Goal: Transaction & Acquisition: Obtain resource

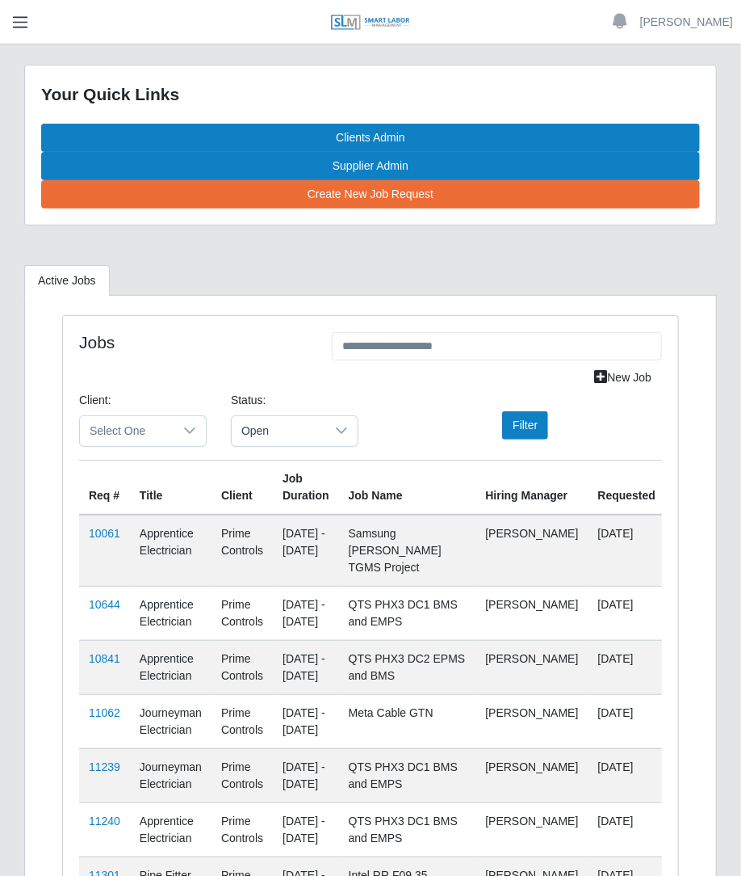
click at [19, 15] on span "button" at bounding box center [20, 22] width 21 height 19
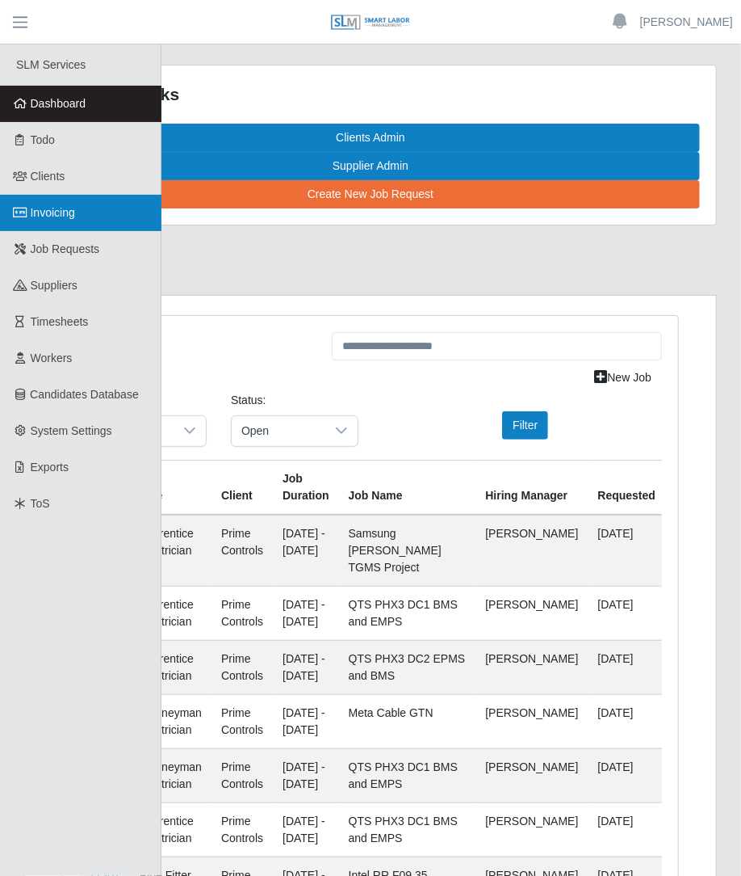
click at [58, 206] on span "Invoicing" at bounding box center [53, 212] width 44 height 13
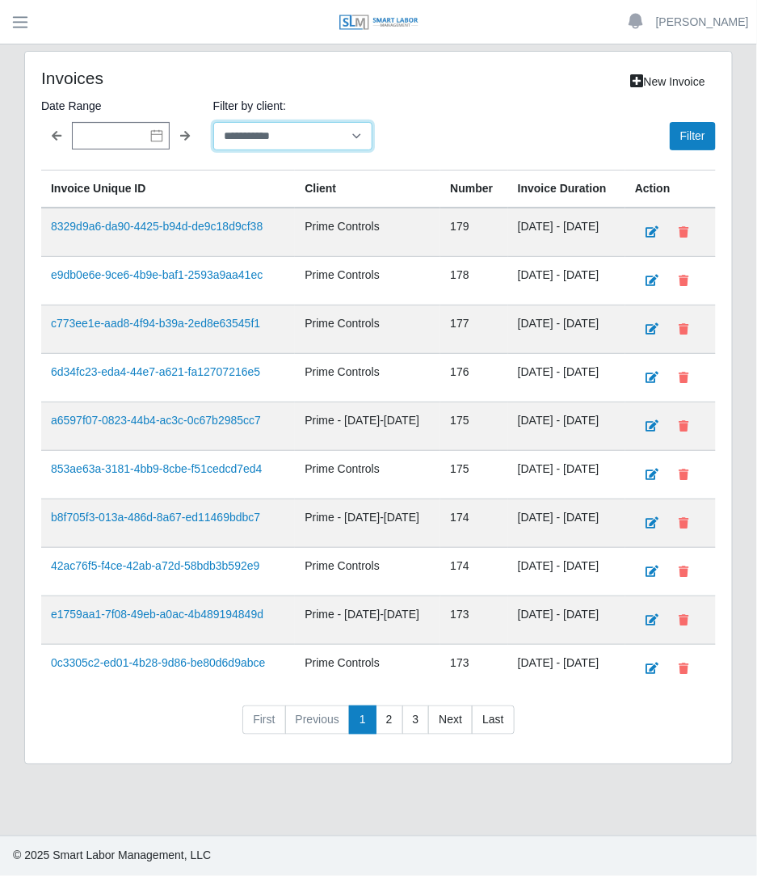
click at [281, 145] on select "**********" at bounding box center [292, 136] width 159 height 28
select select "**********"
click at [213, 122] on select "**********" at bounding box center [292, 136] width 159 height 28
click at [687, 122] on button "Filter" at bounding box center [693, 136] width 46 height 28
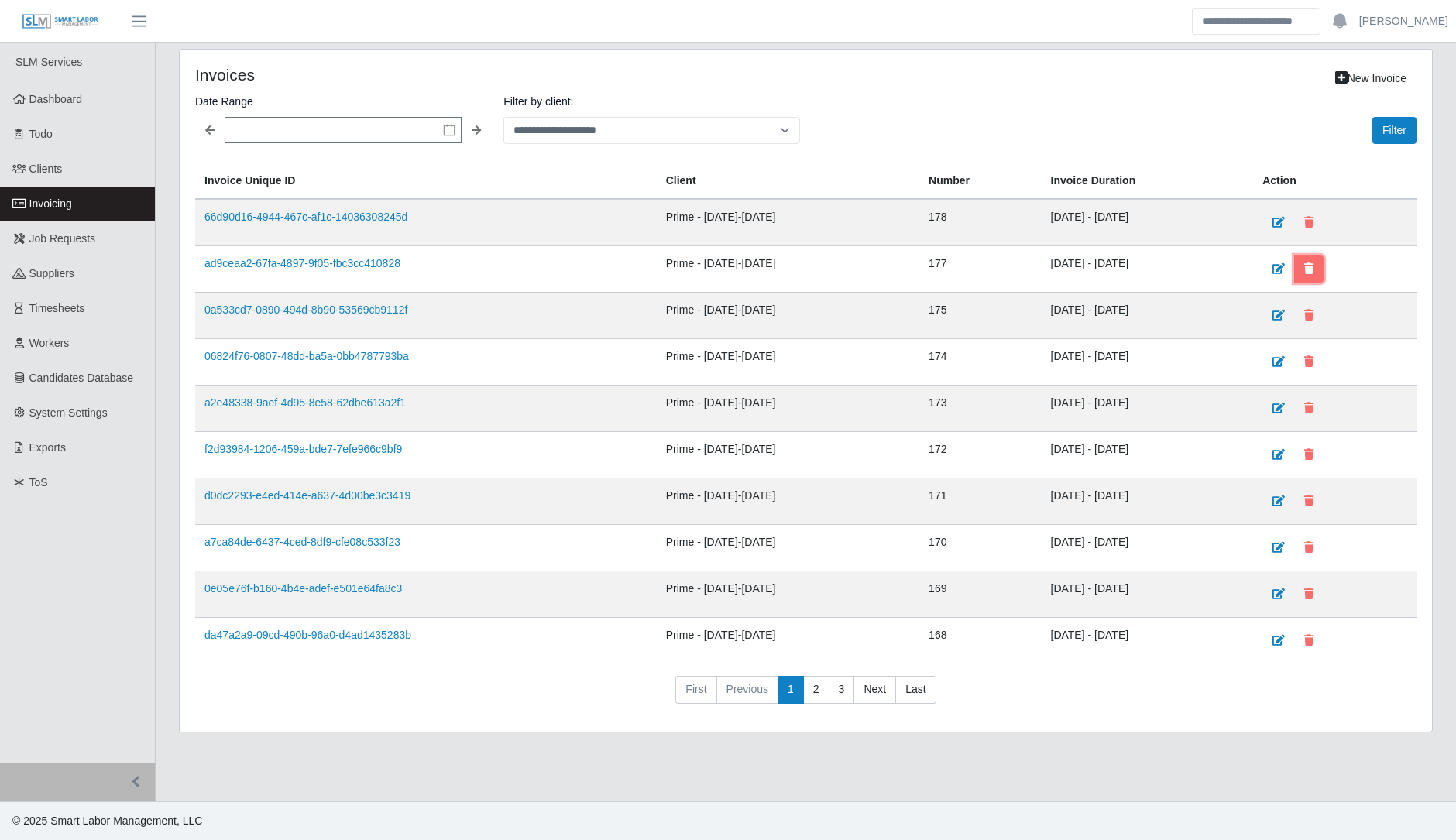
click at [725, 280] on button at bounding box center [1309, 269] width 30 height 27
click at [725, 269] on icon at bounding box center [1309, 268] width 10 height 11
click at [589, 129] on select "**********" at bounding box center [651, 130] width 296 height 27
click at [504, 117] on select "**********" at bounding box center [651, 130] width 296 height 27
click at [725, 453] on td "11/03/2024 - 01/04/2025" at bounding box center [1147, 455] width 212 height 46
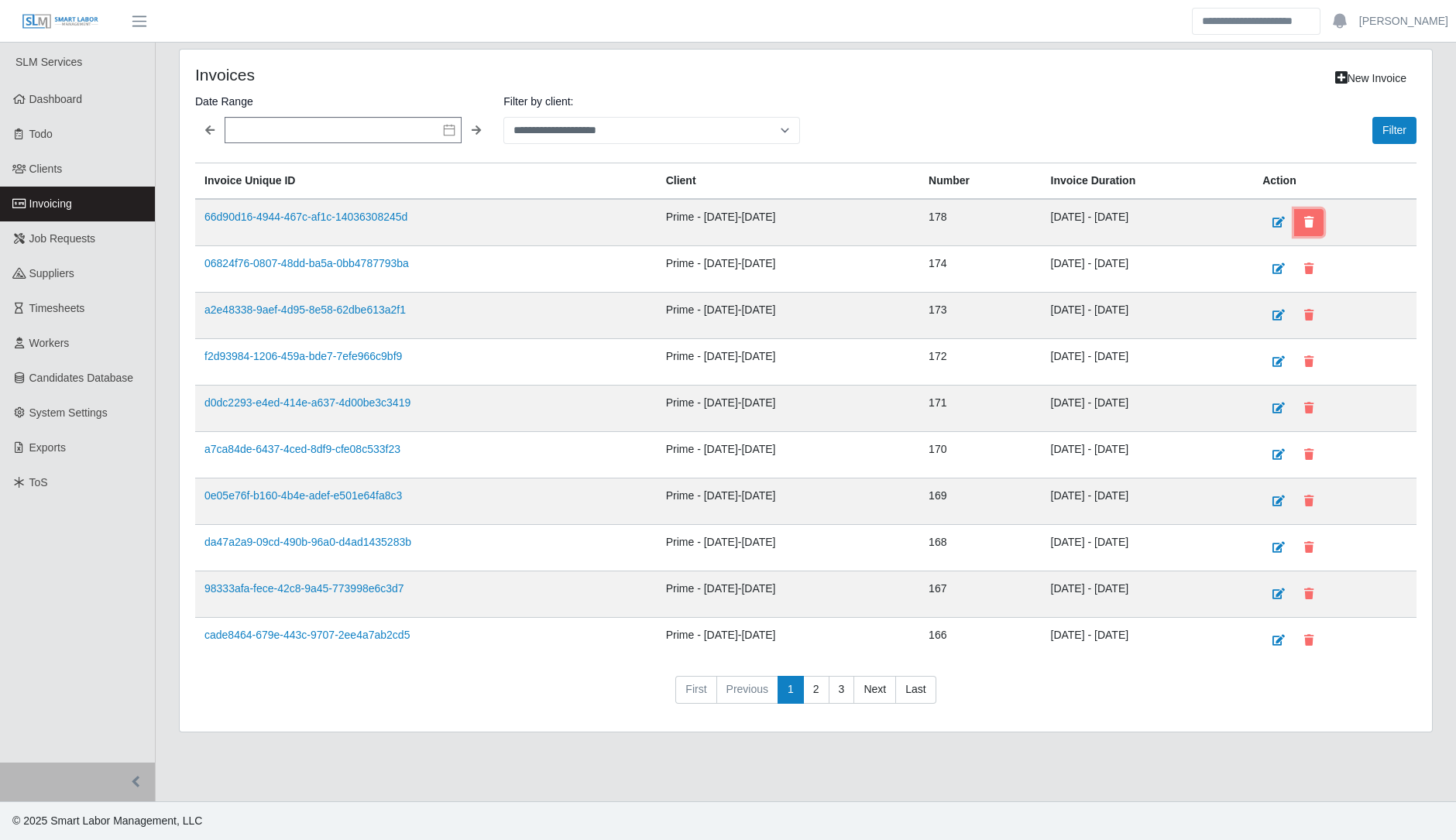
click at [725, 230] on button at bounding box center [1309, 222] width 30 height 27
click at [387, 350] on link "d0dc2293-e4ed-414e-a637-4d00be3c3419" at bounding box center [307, 356] width 206 height 12
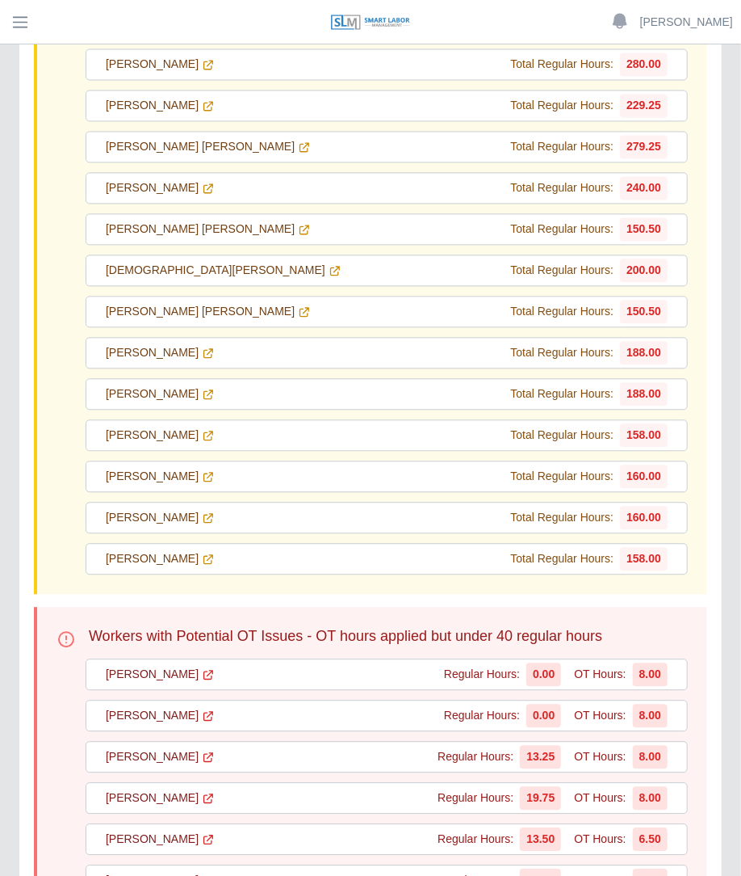
scroll to position [28348, 0]
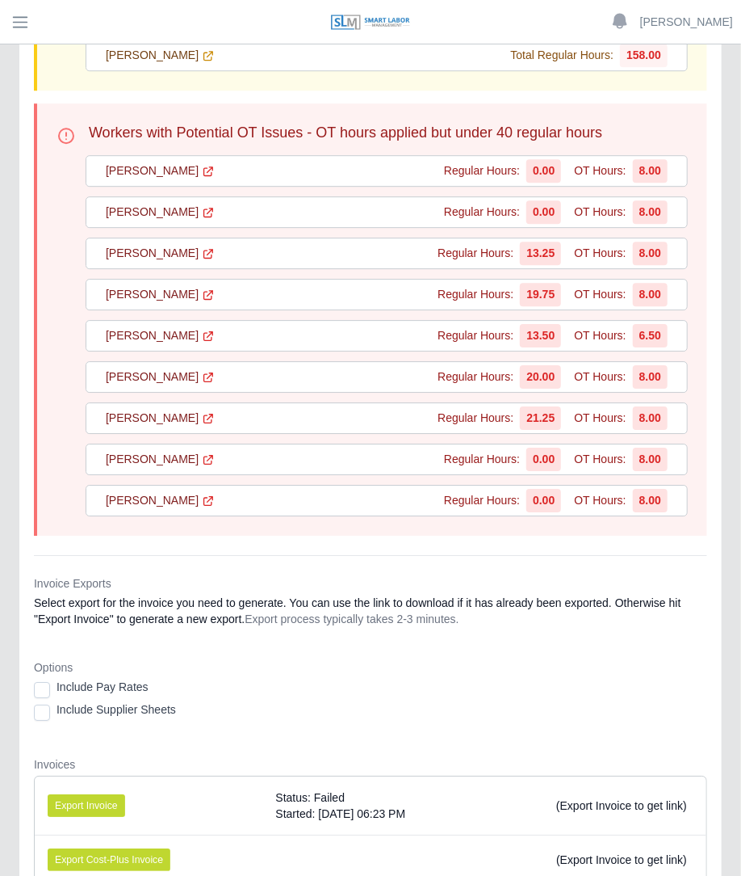
click at [44, 659] on div "Options Include Pay Rates Include Supplier Sheets" at bounding box center [371, 694] width 674 height 71
click at [85, 794] on button "Export Invoice" at bounding box center [87, 805] width 78 height 23
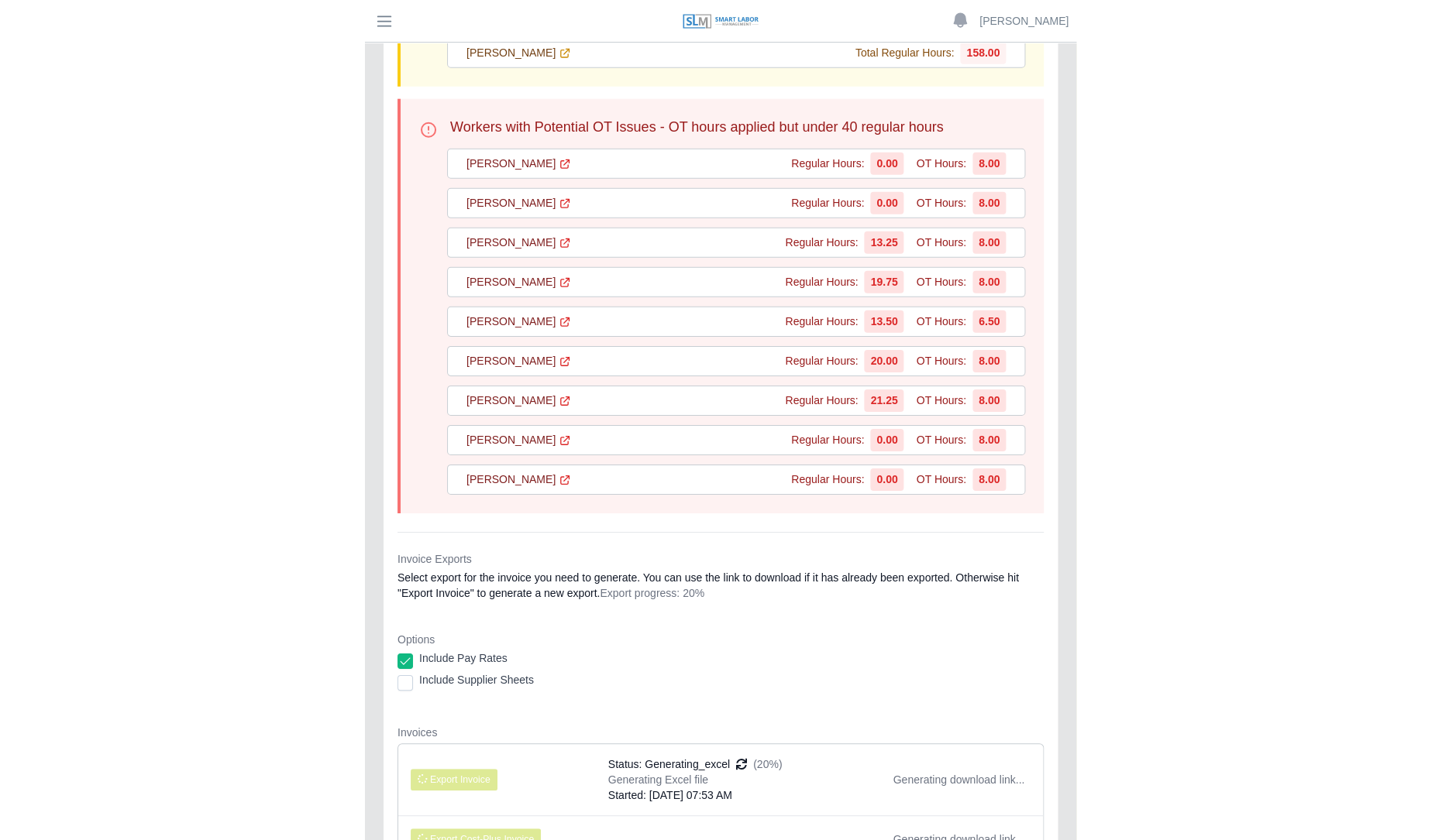
scroll to position [27182, 0]
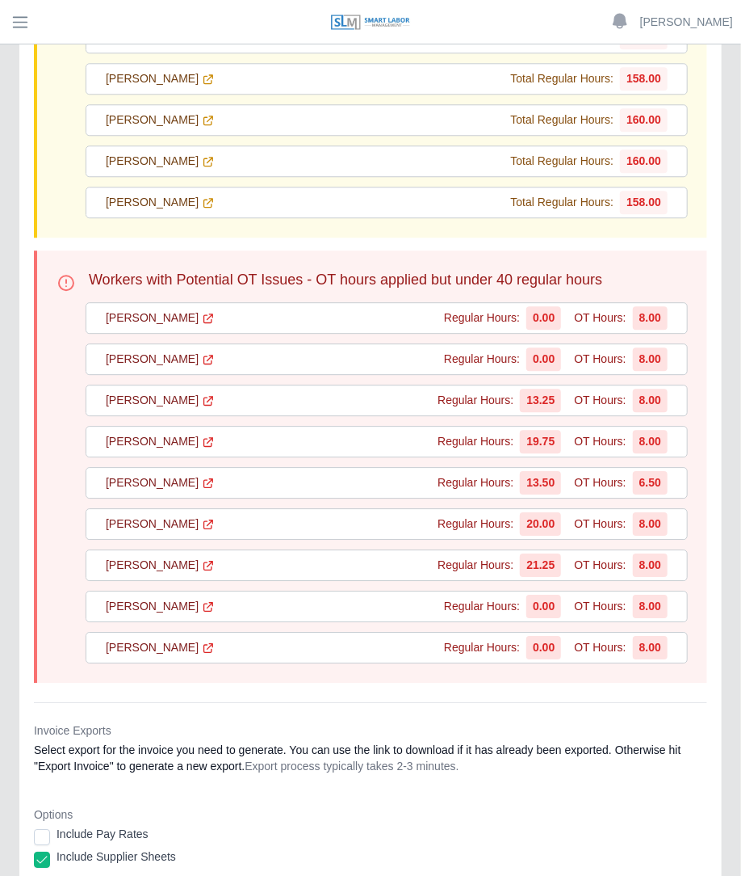
scroll to position [28225, 0]
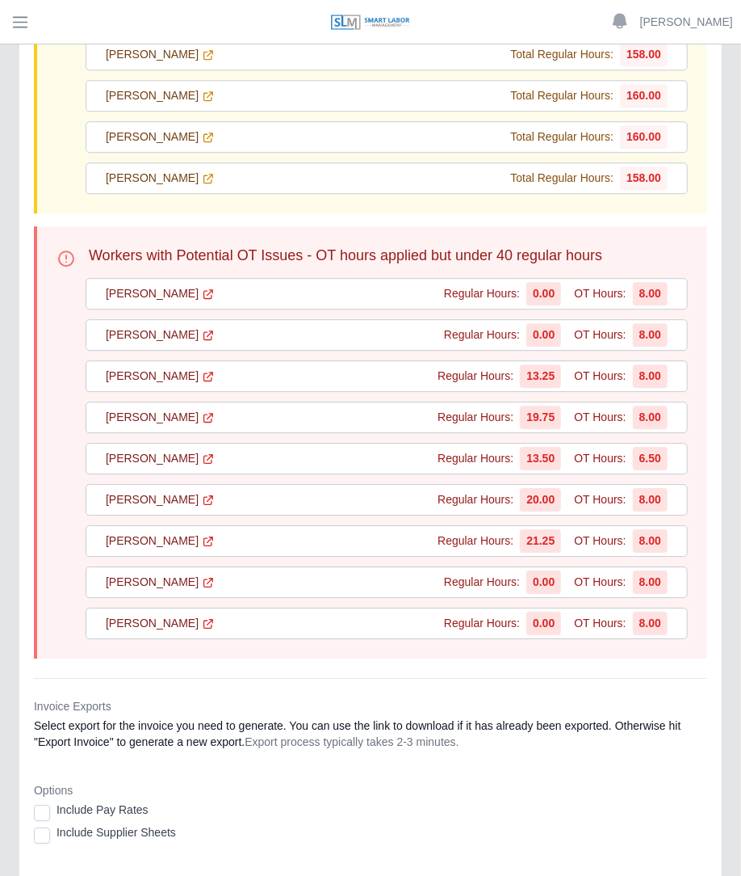
click at [51, 801] on div "Include Pay Rates" at bounding box center [371, 812] width 674 height 23
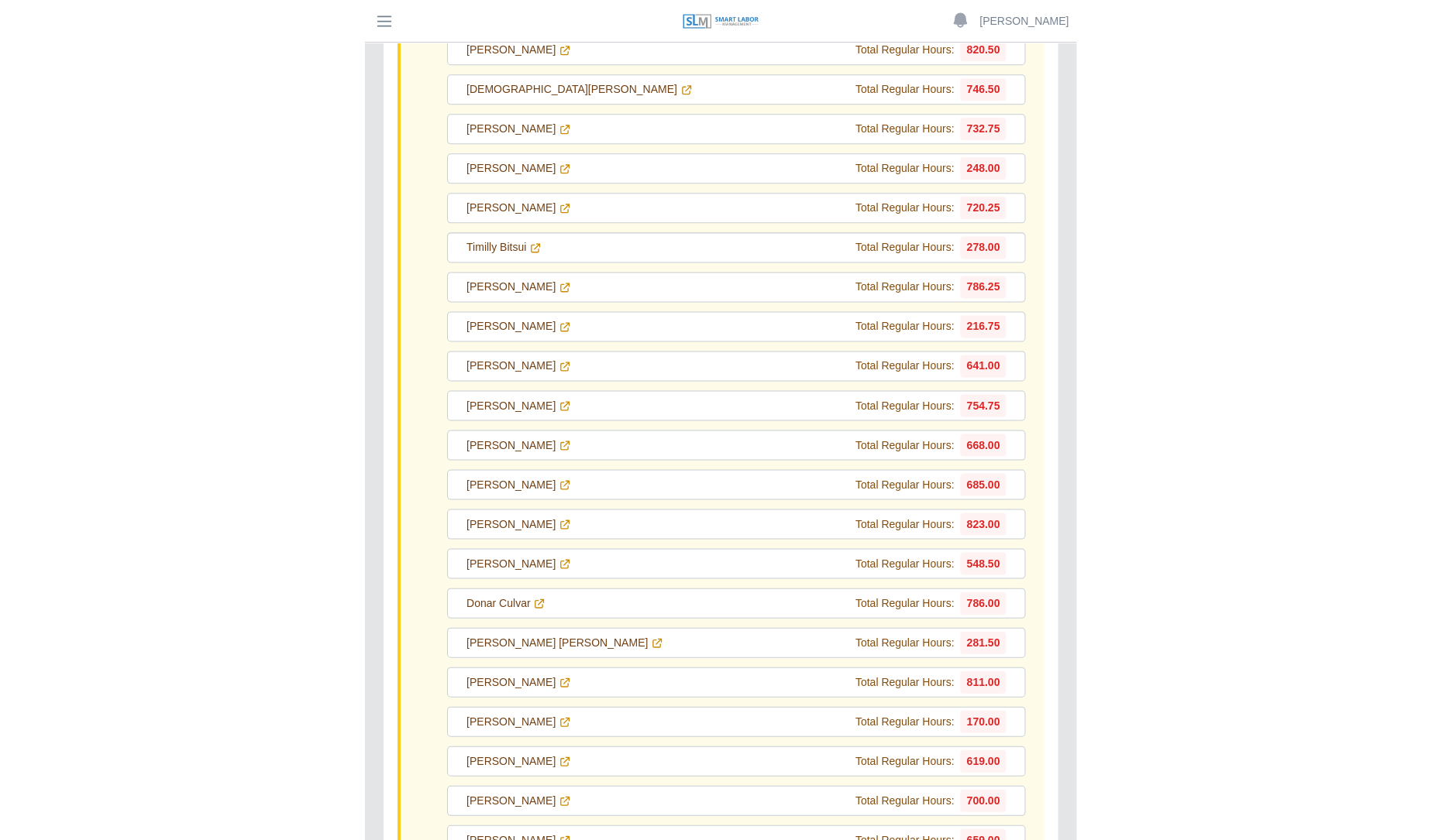
scroll to position [0, 0]
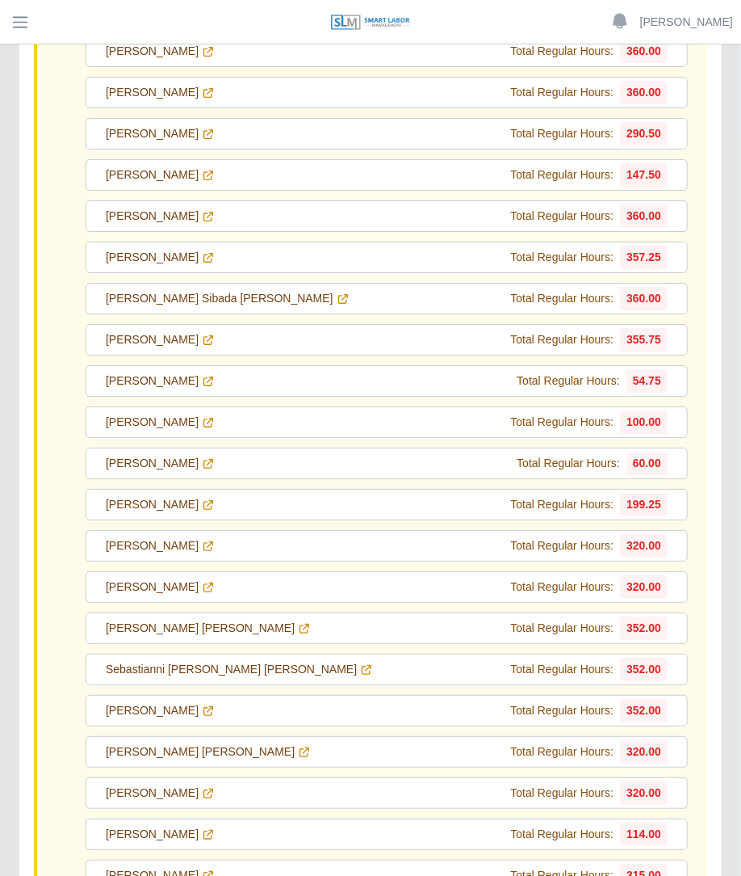
scroll to position [28380, 0]
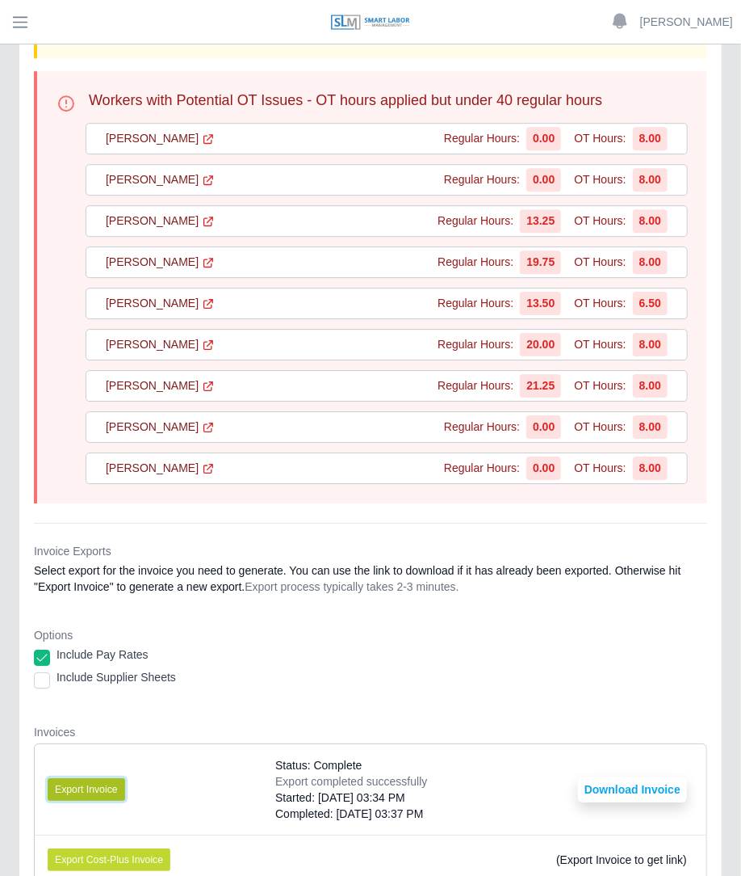
click at [120, 778] on button "Export Invoice" at bounding box center [87, 789] width 78 height 23
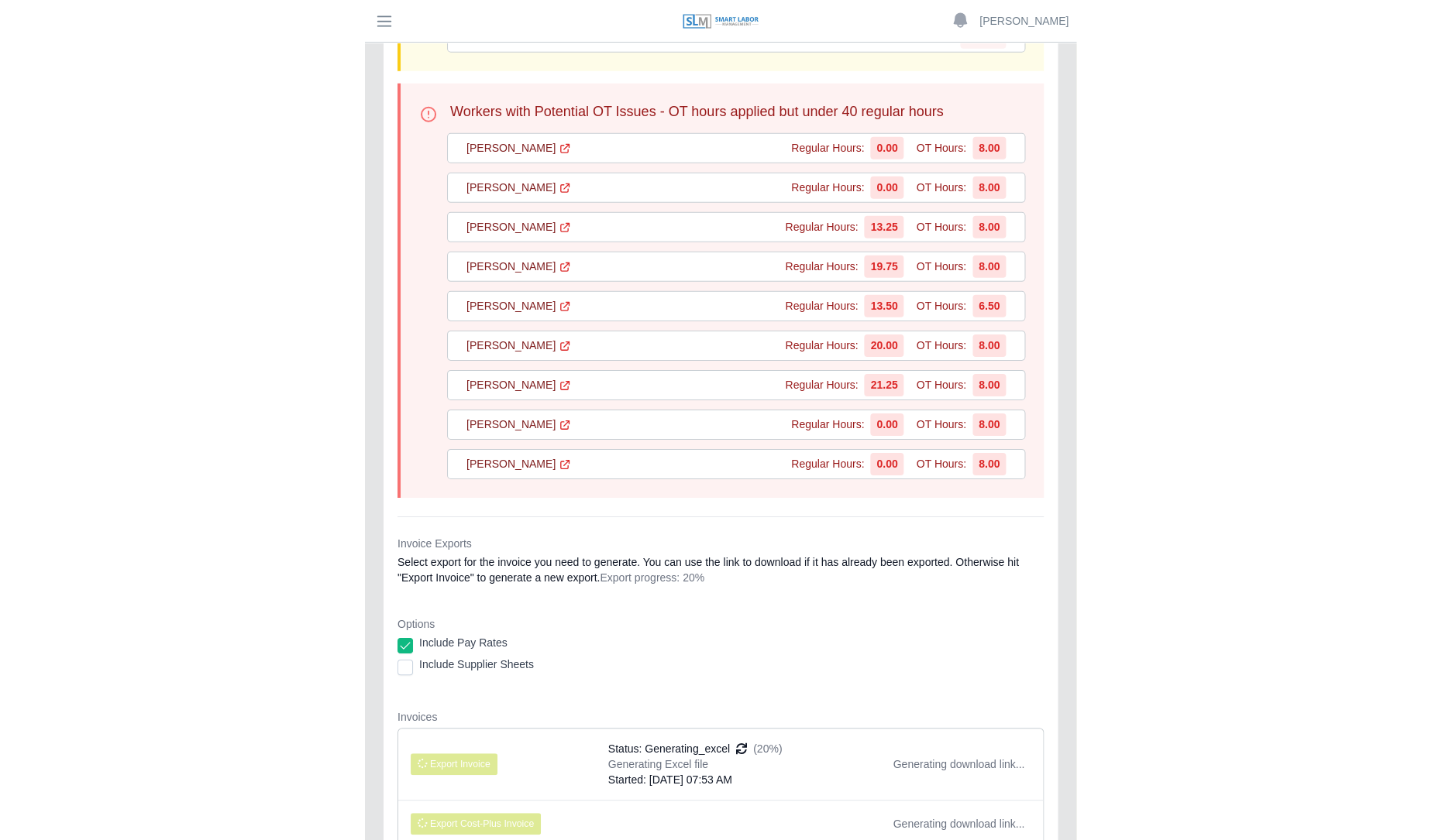
scroll to position [27182, 0]
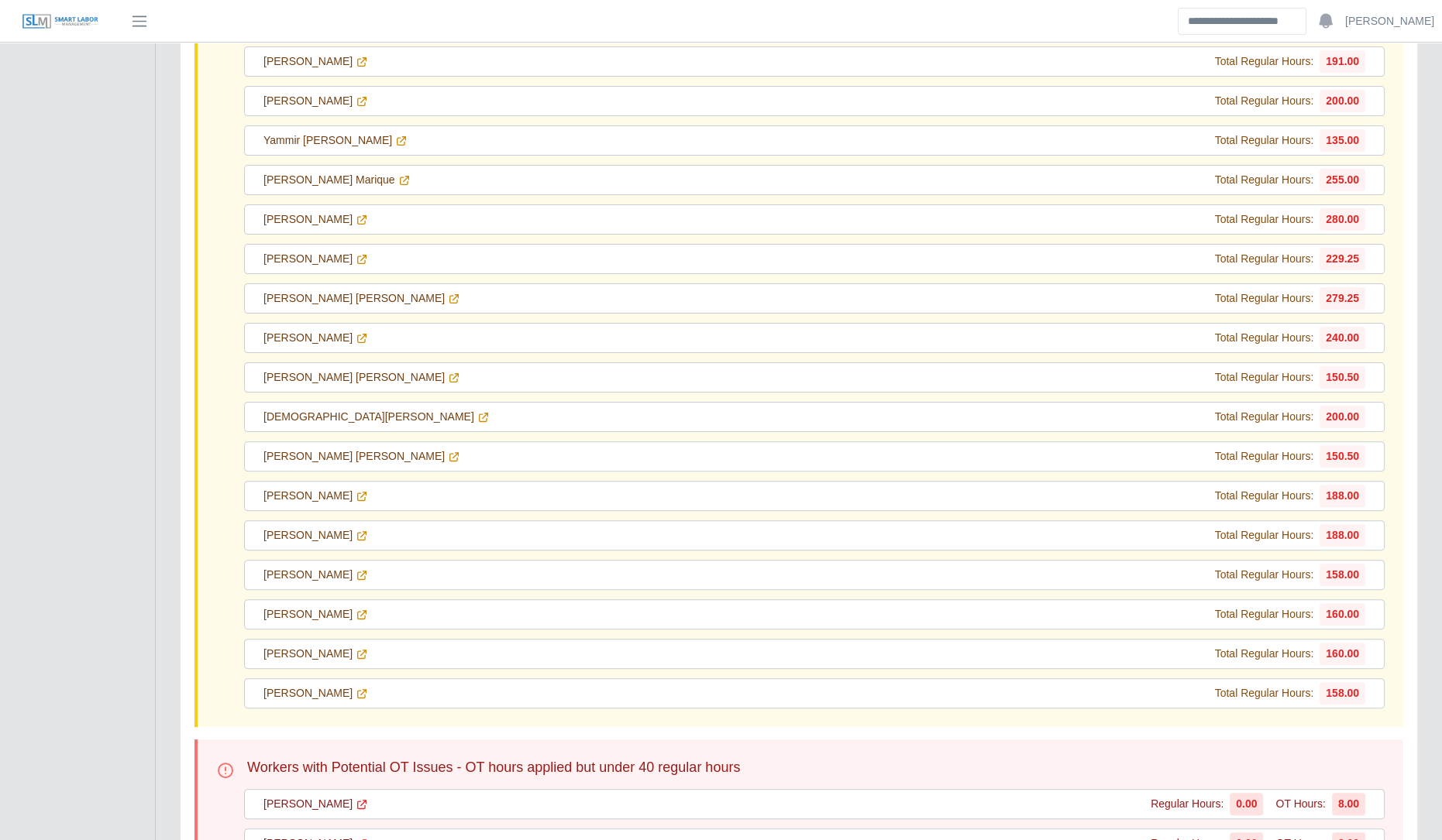
scroll to position [27182, 0]
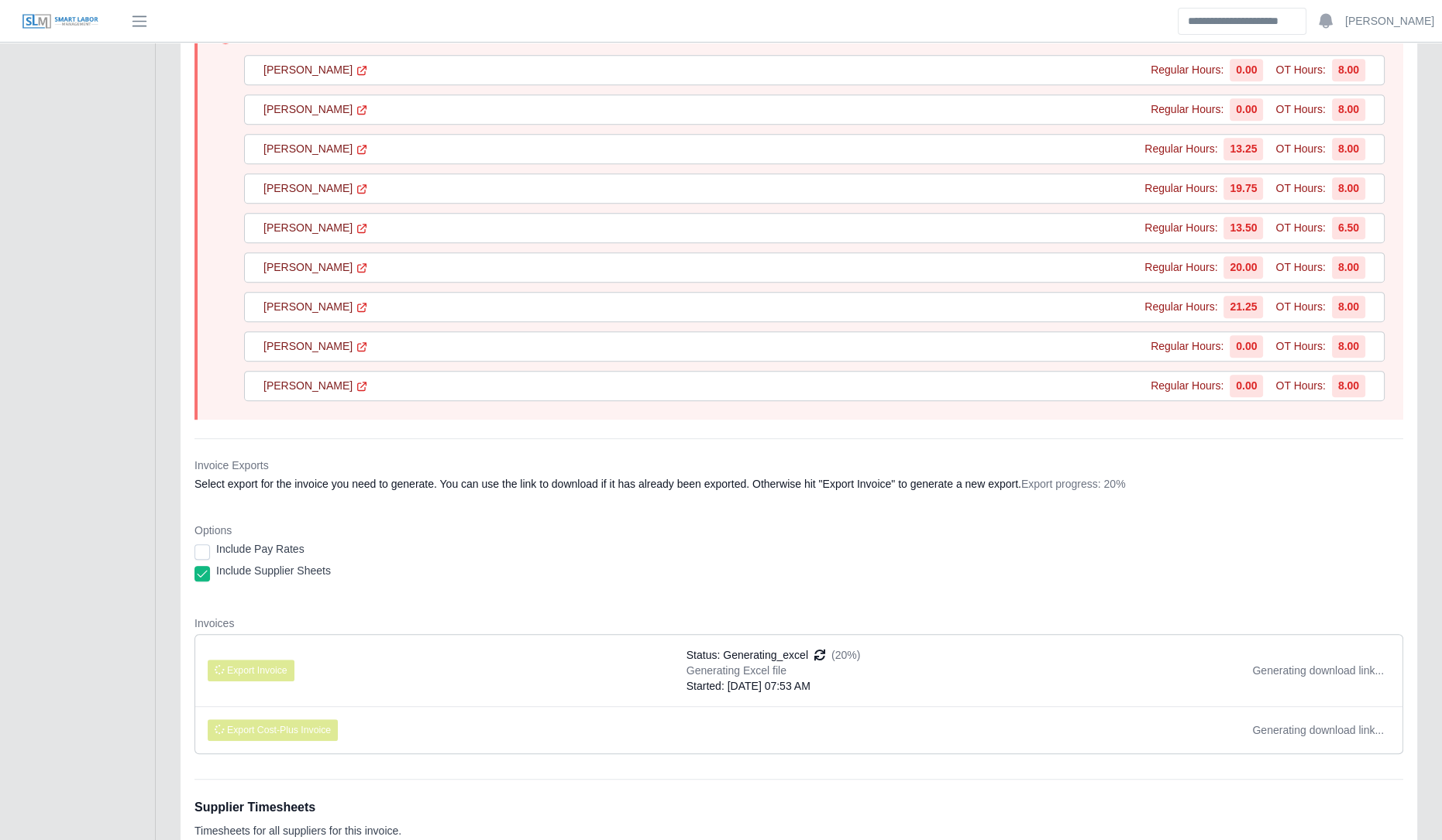
scroll to position [27300, 0]
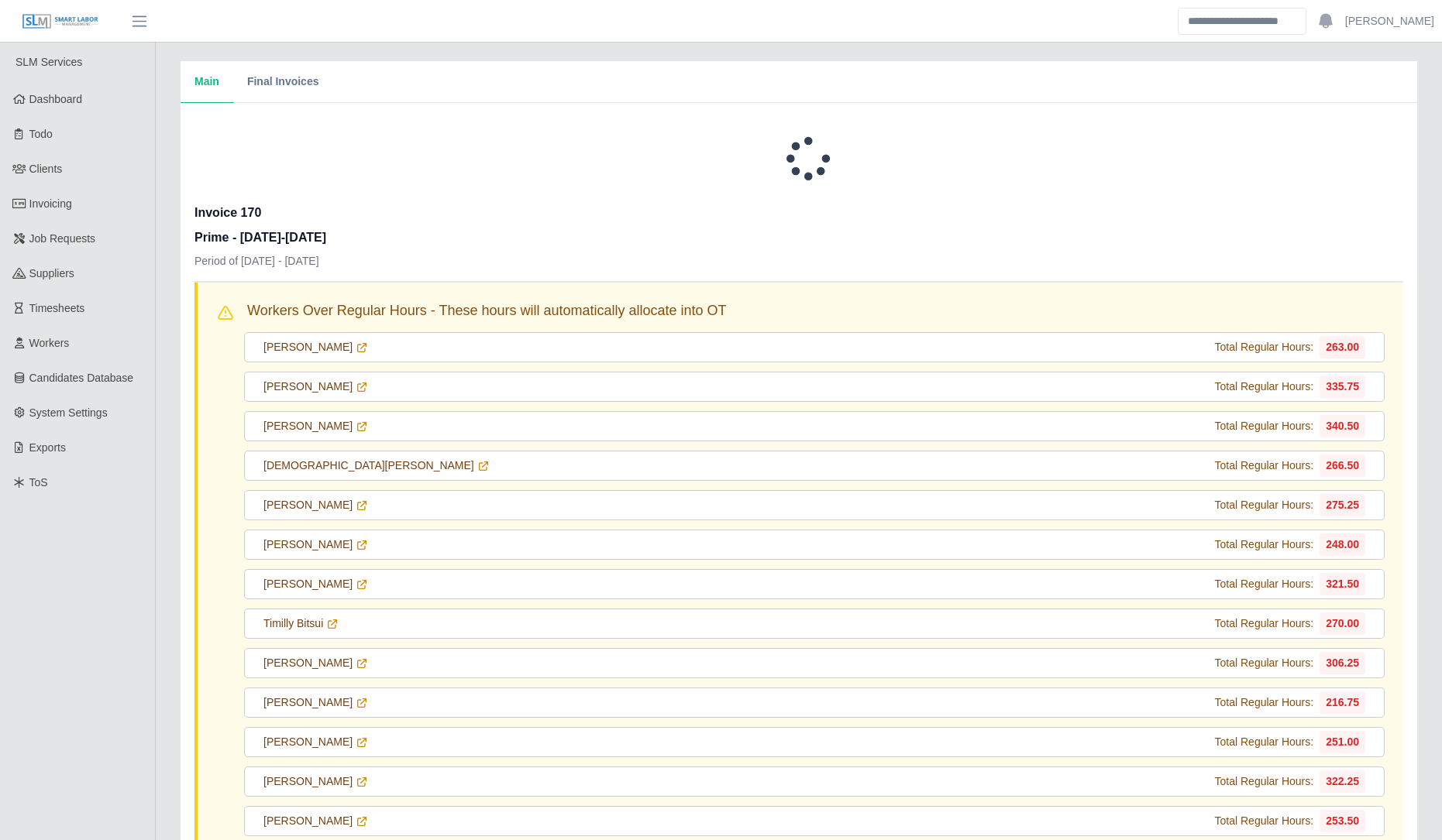
scroll to position [23658, 0]
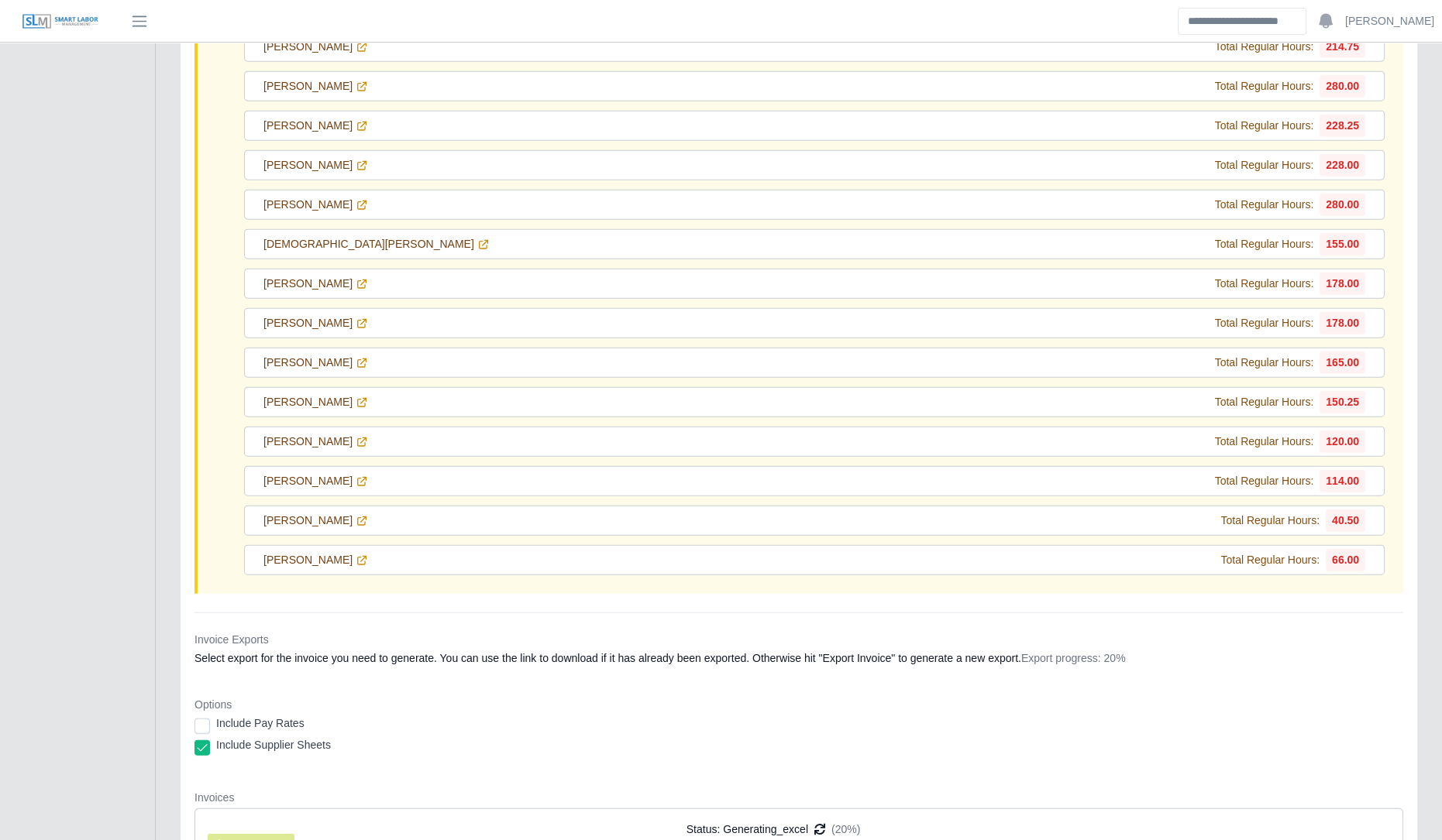
scroll to position [22824, 0]
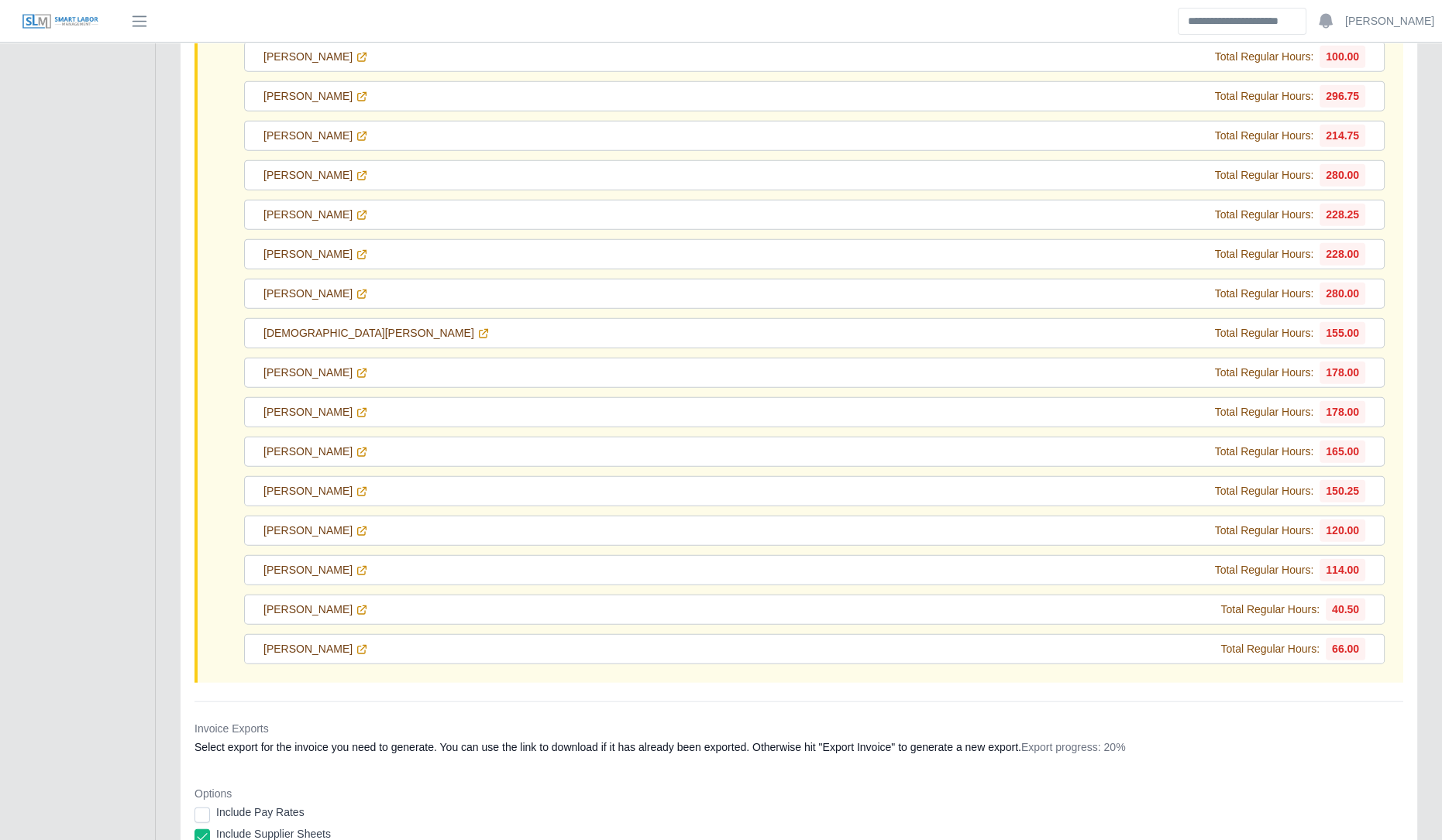
scroll to position [22835, 0]
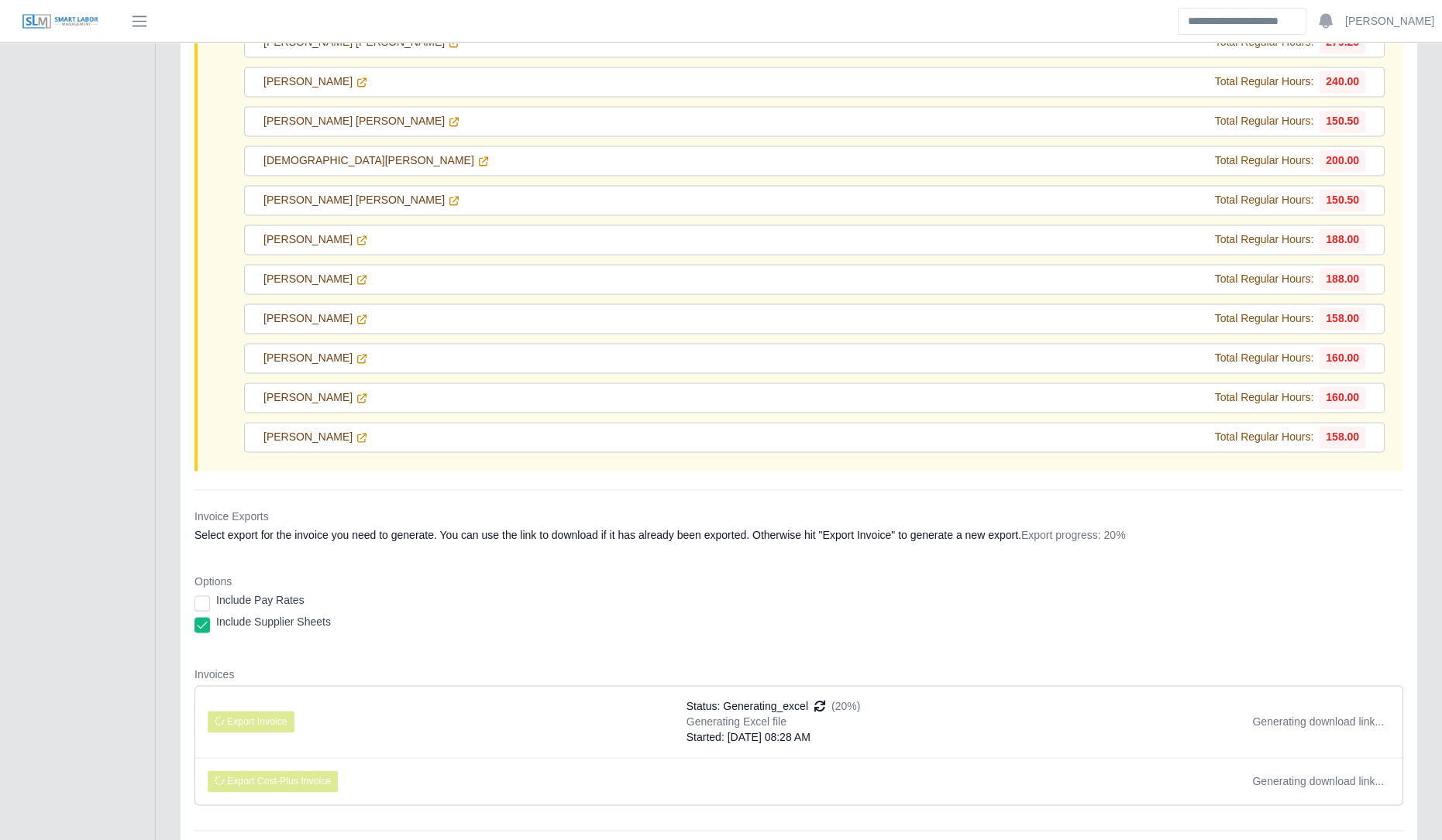
scroll to position [20796, 0]
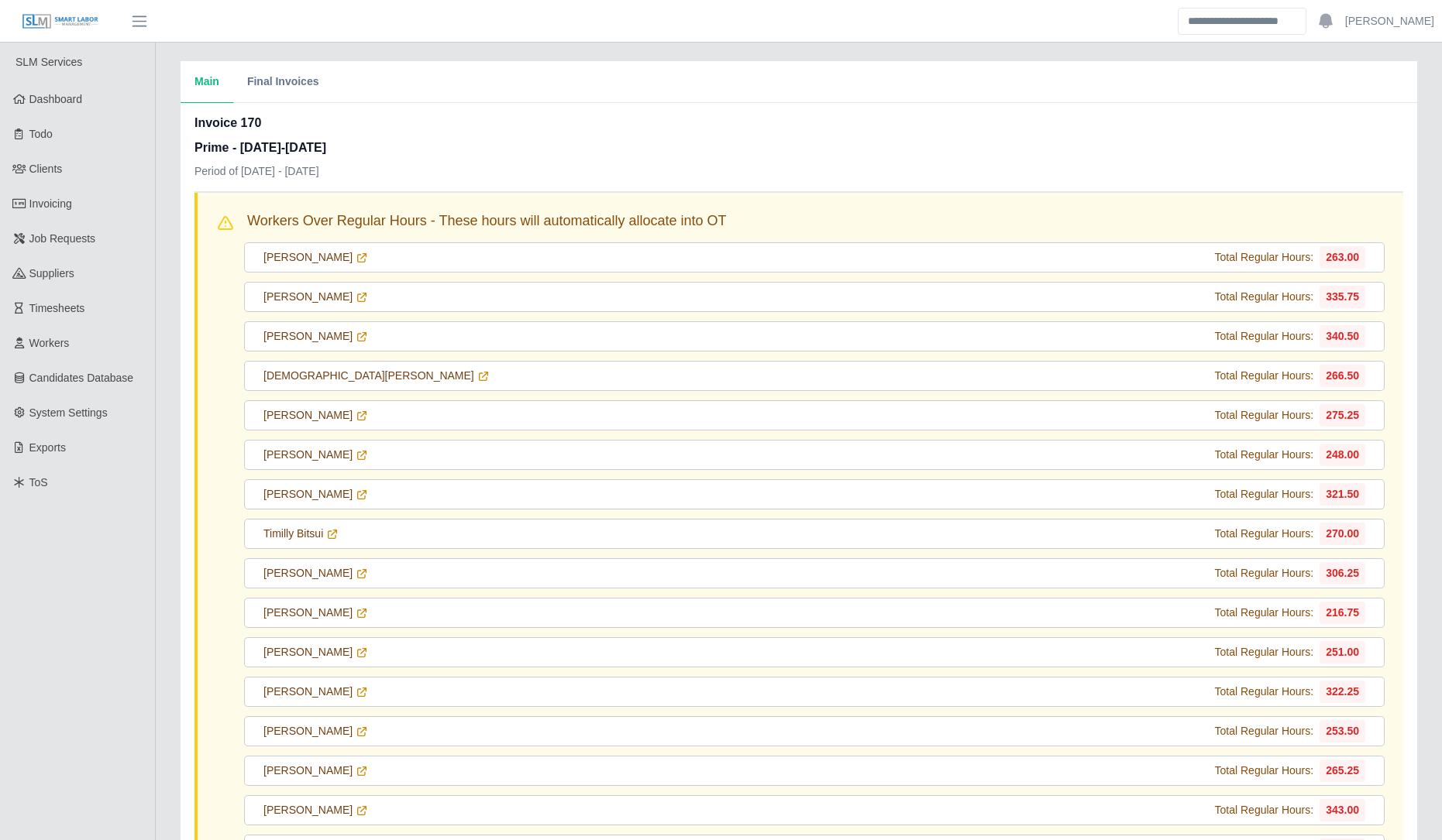
scroll to position [22824, 0]
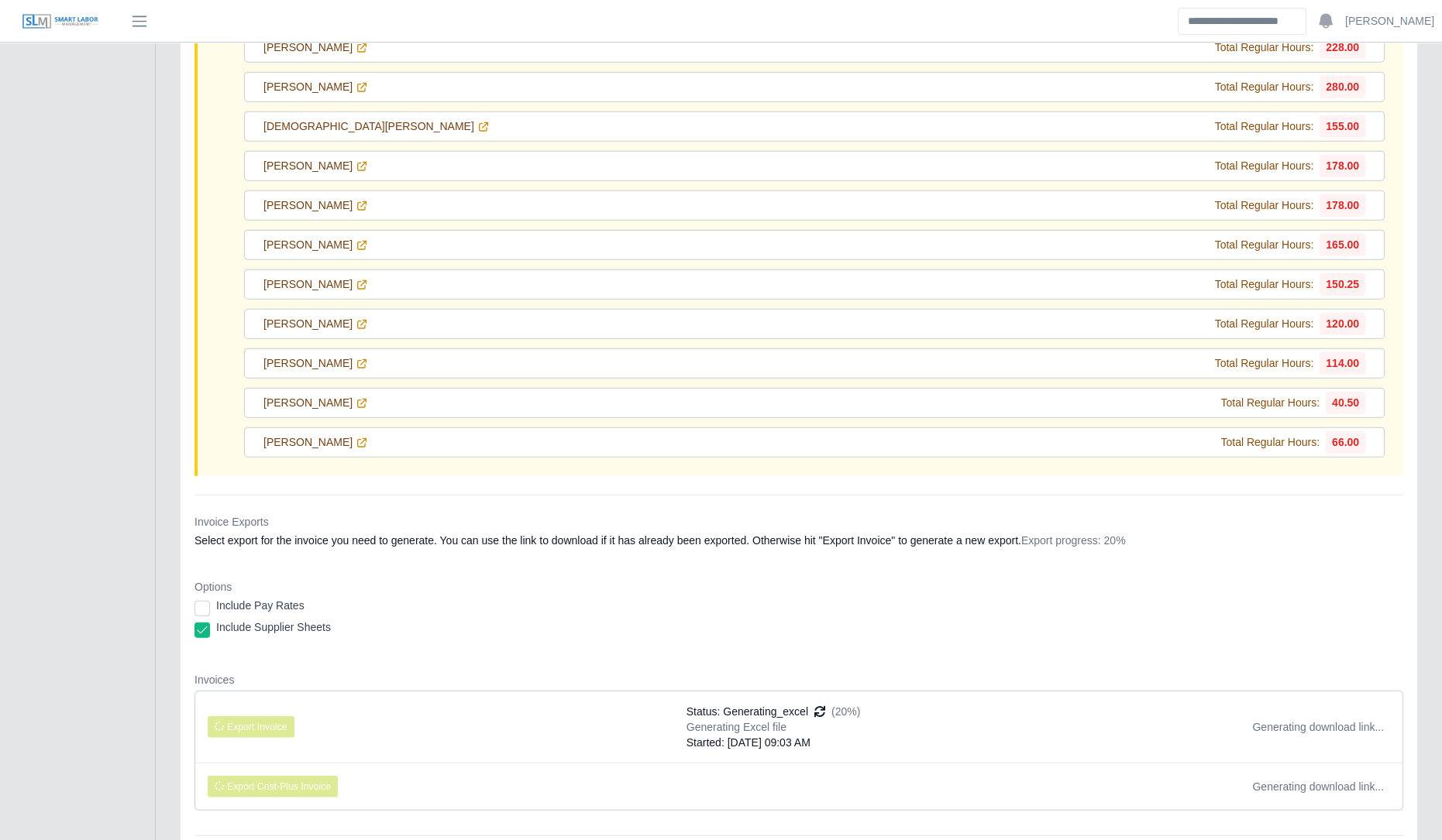
scroll to position [22824, 0]
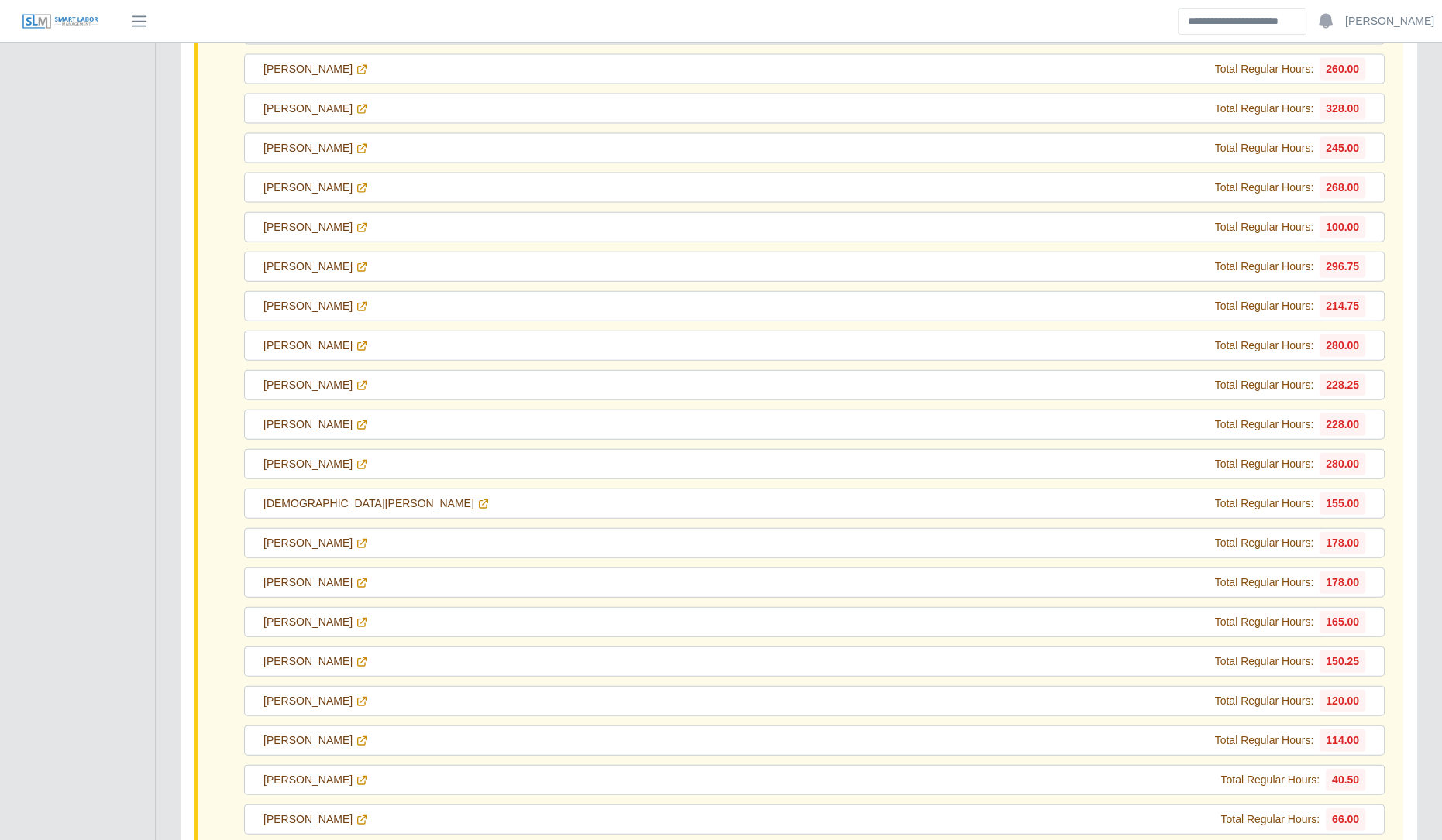
scroll to position [22835, 0]
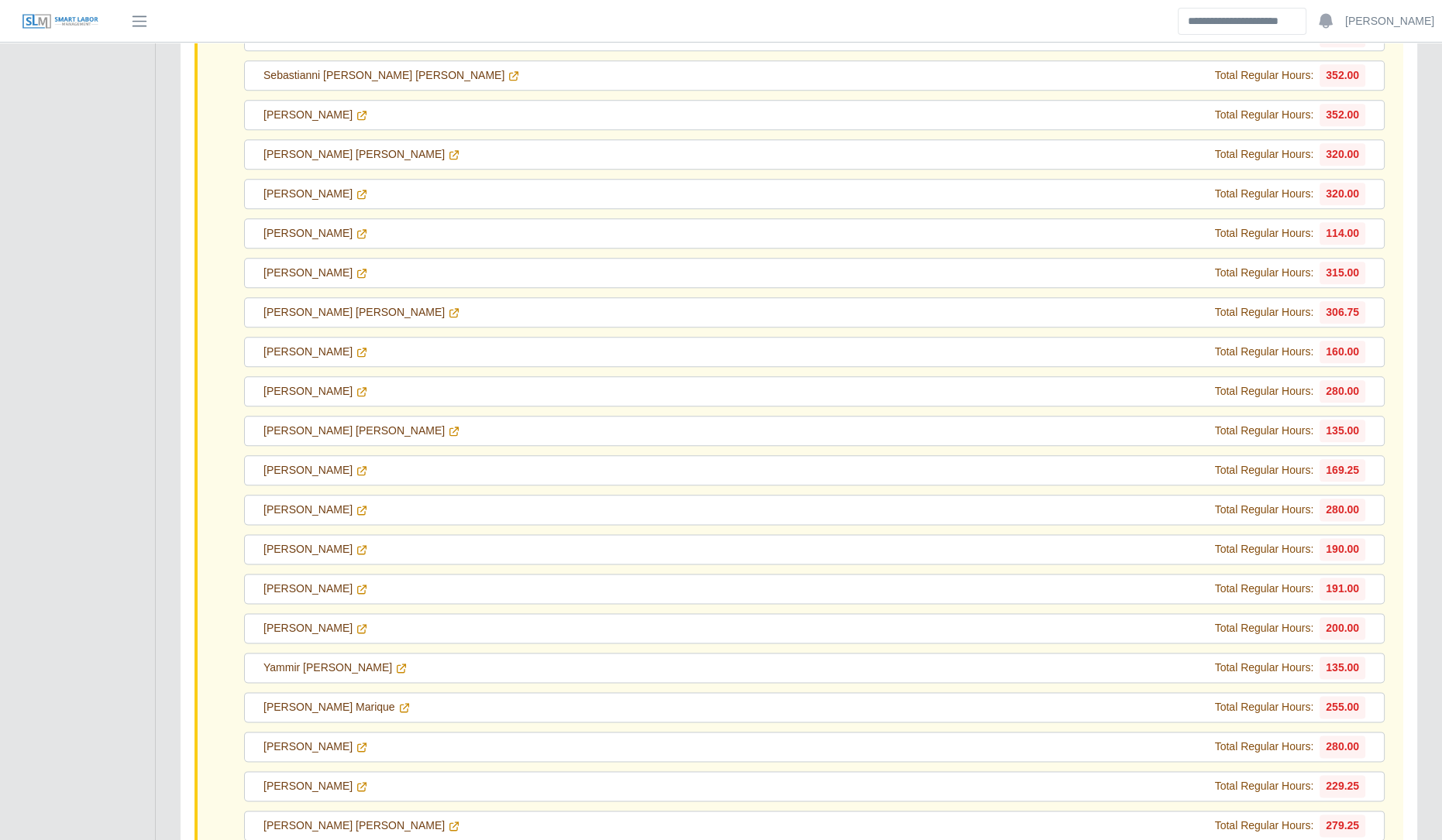
scroll to position [20796, 0]
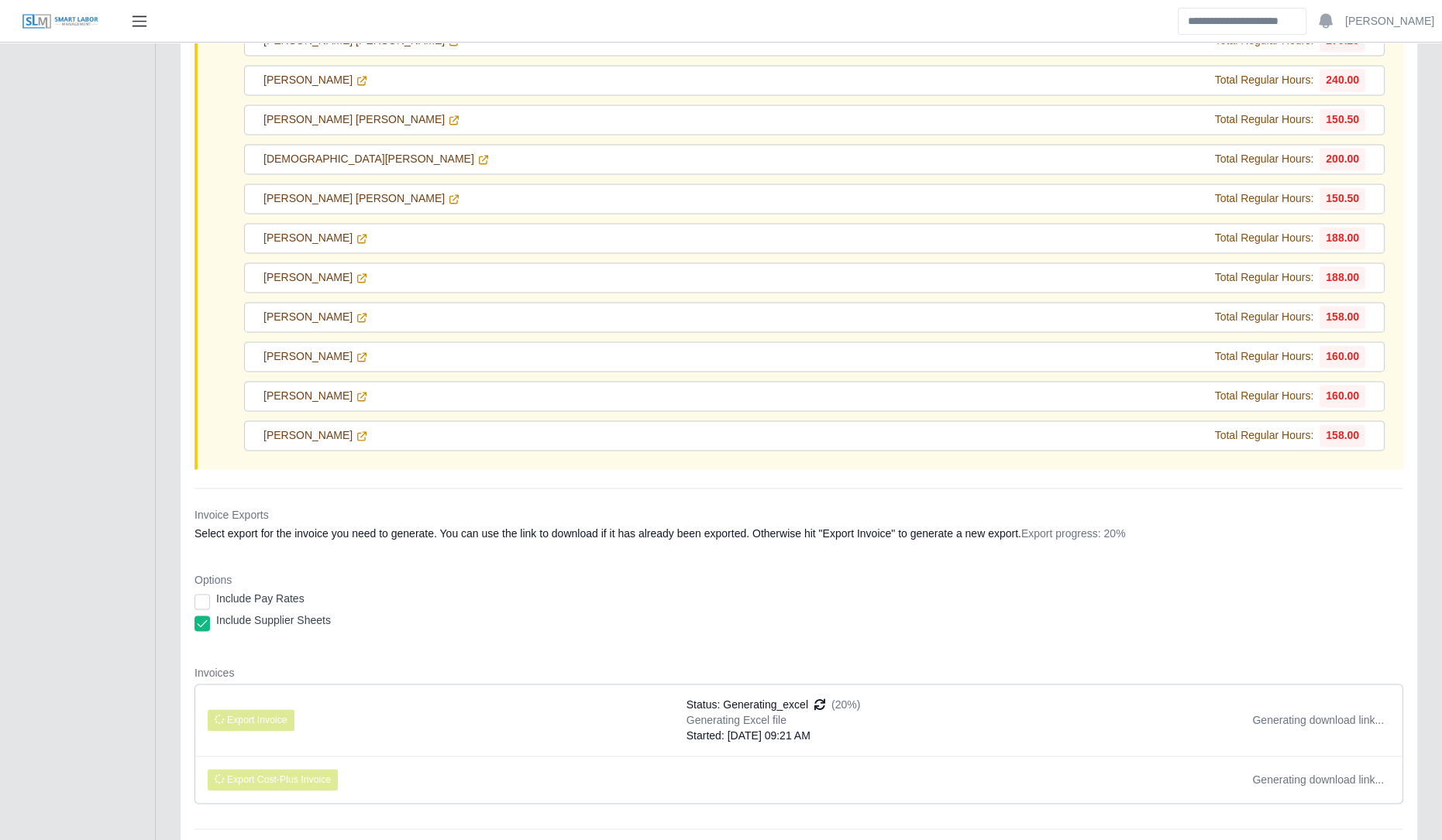
click at [155, 22] on button "button" at bounding box center [139, 21] width 38 height 26
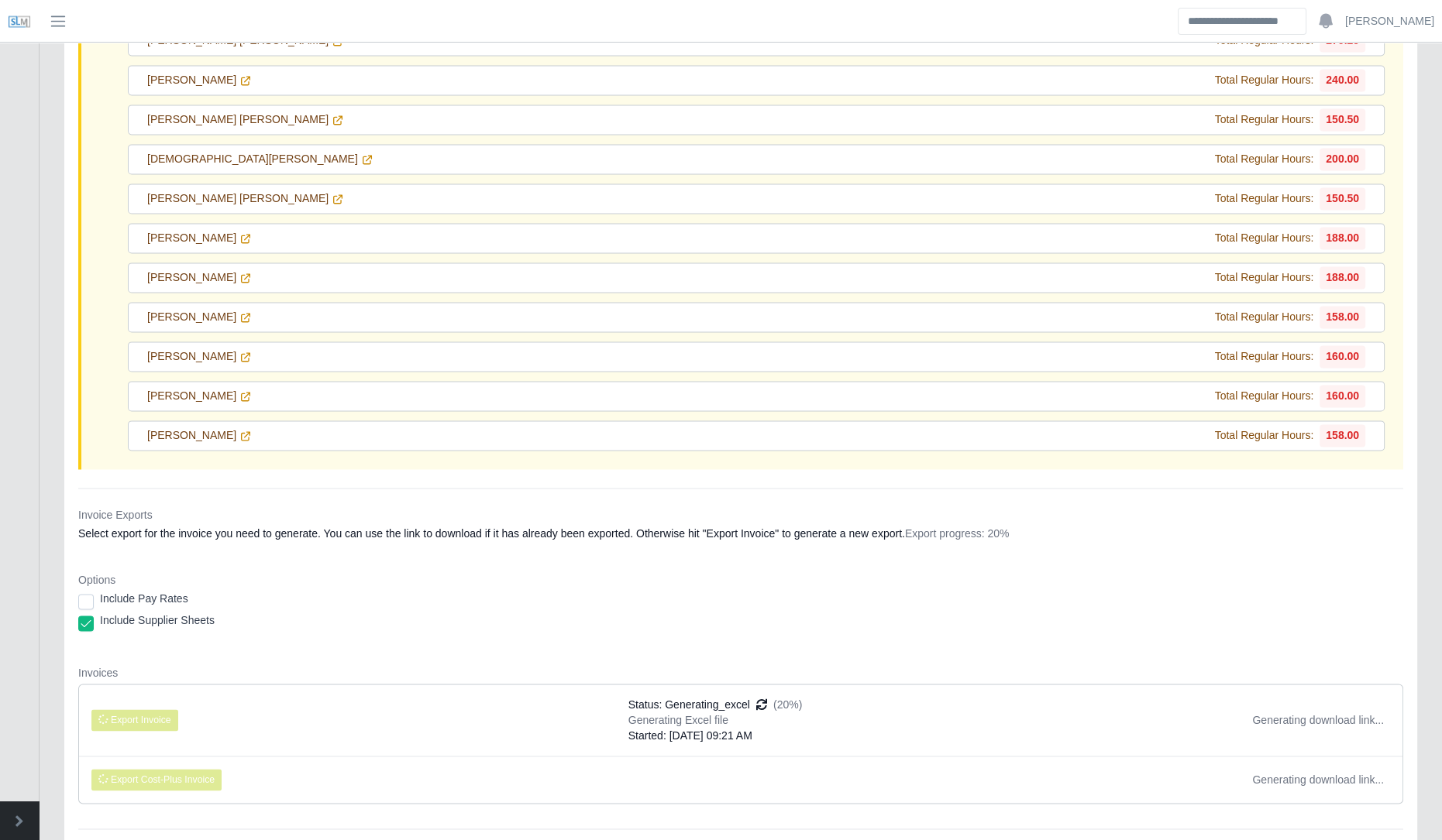
click at [66, 35] on header "Betzaida Palacio Account Settings Logout" at bounding box center [721, 21] width 1442 height 42
click at [59, 20] on span "button" at bounding box center [58, 21] width 20 height 18
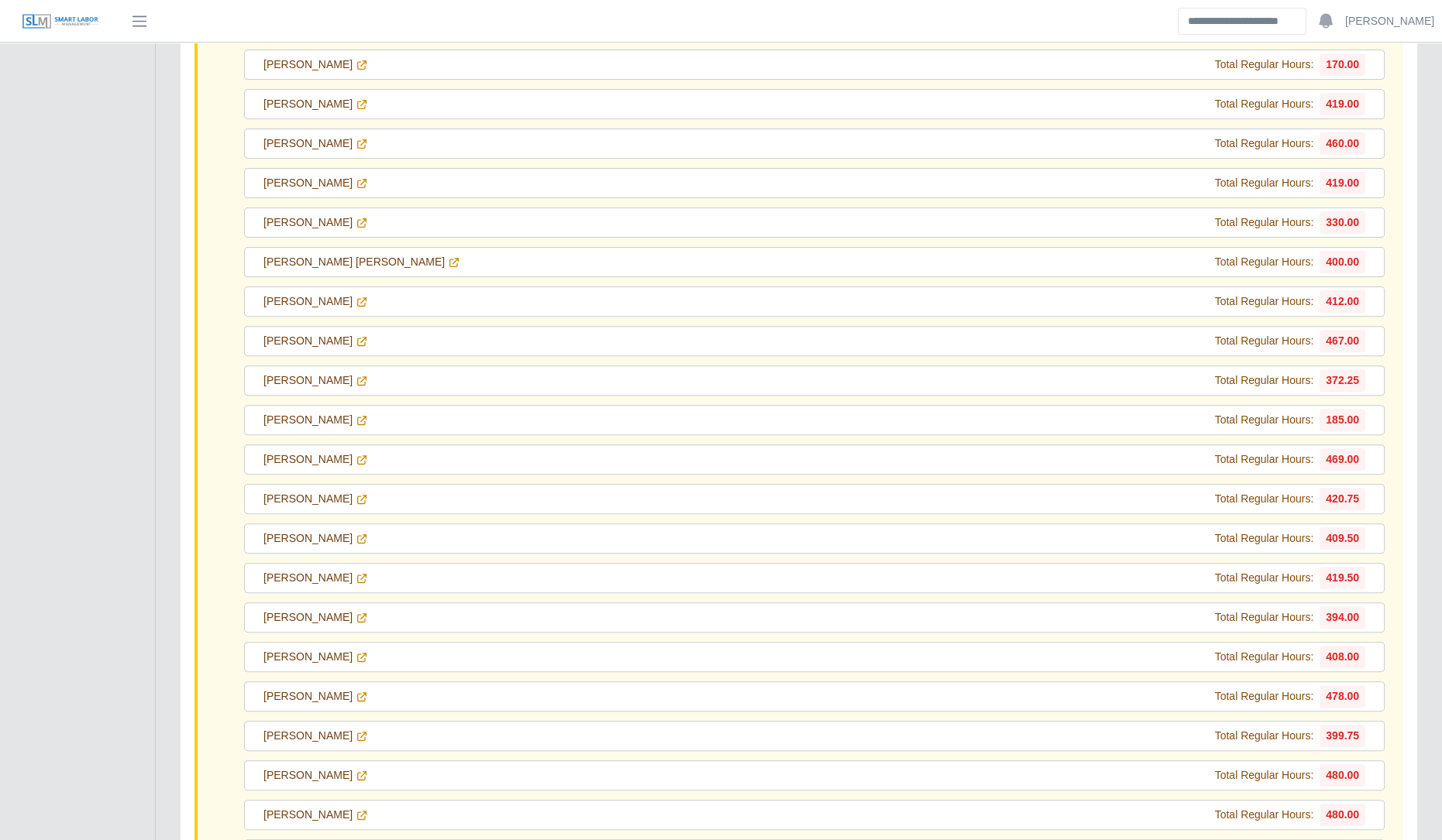
scroll to position [0, 0]
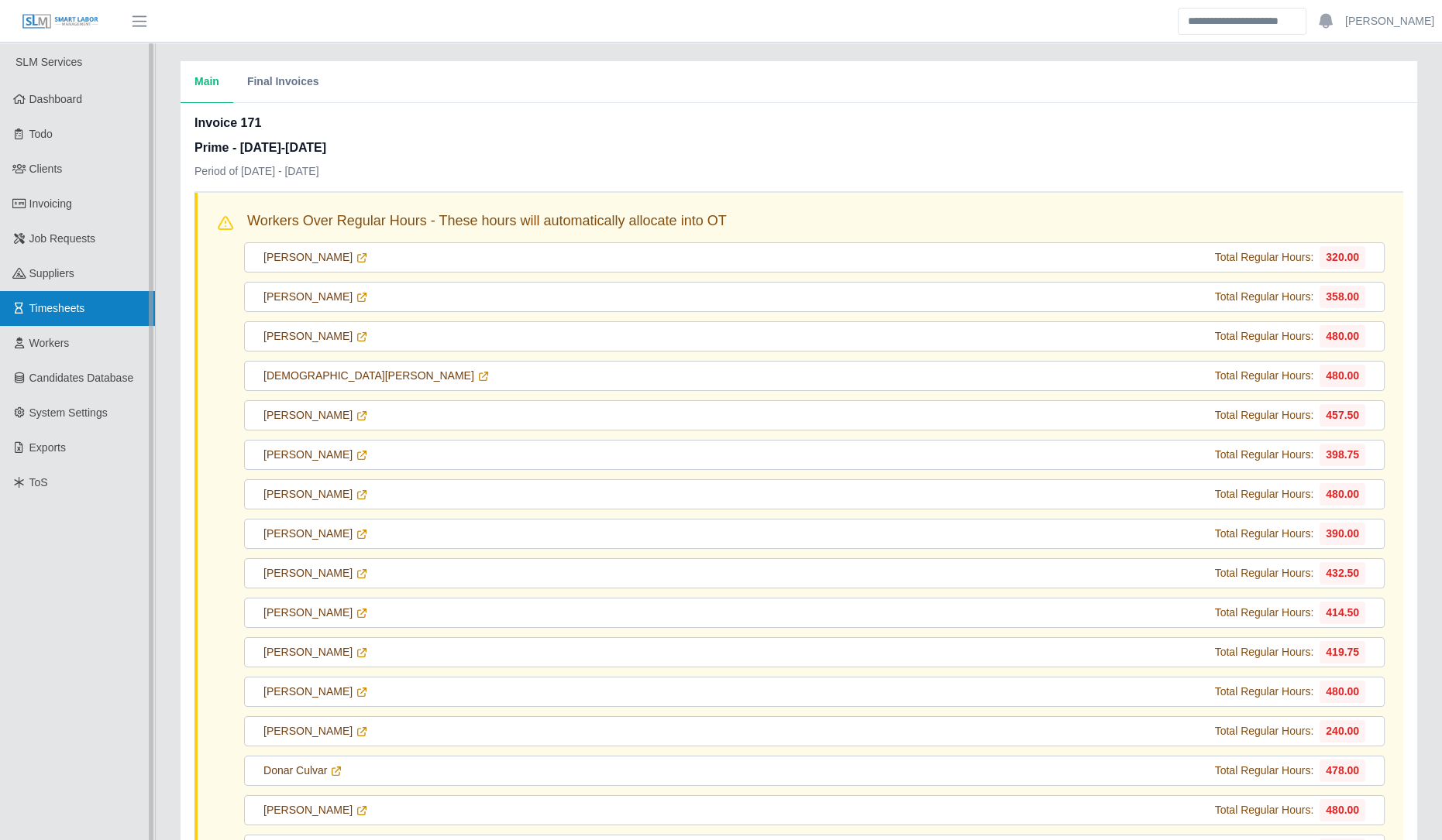
click at [113, 300] on link "Timesheets" at bounding box center [78, 309] width 155 height 35
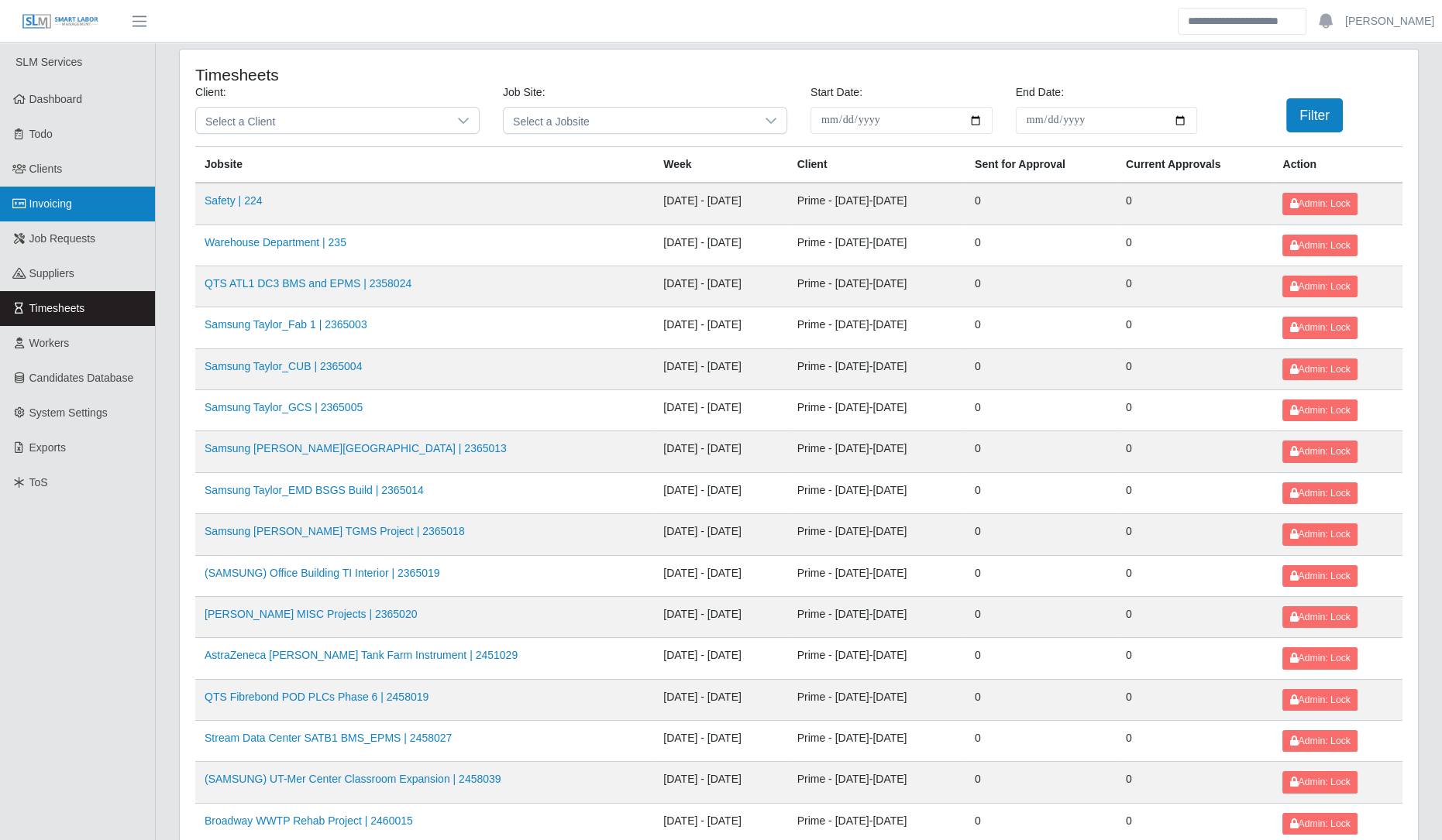
click at [51, 212] on link "Invoicing" at bounding box center [78, 204] width 155 height 35
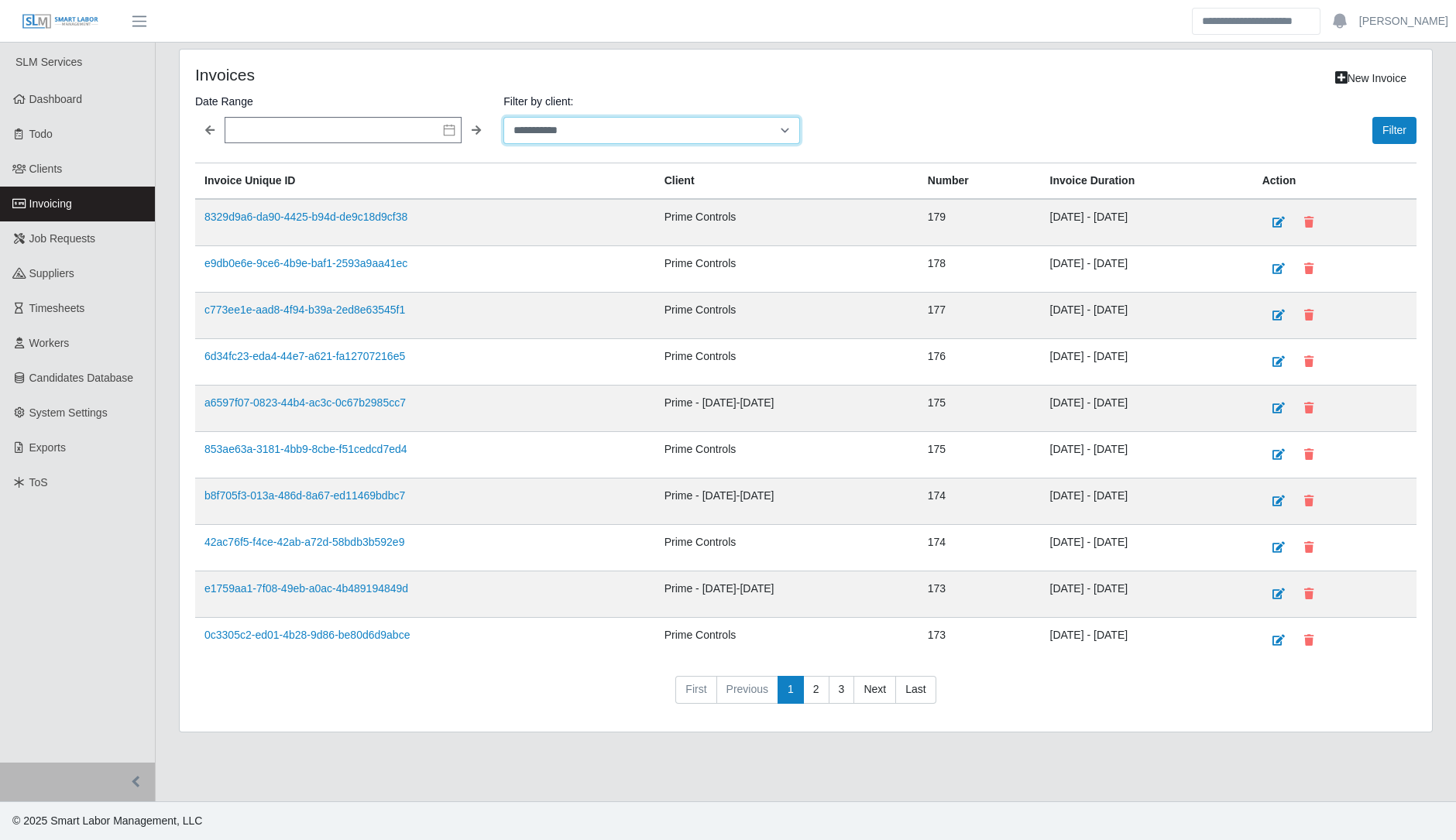
click at [605, 131] on select "**********" at bounding box center [651, 130] width 296 height 27
select select "**********"
click at [504, 117] on select "**********" at bounding box center [651, 130] width 296 height 27
click at [1400, 138] on button "Filter" at bounding box center [1395, 130] width 44 height 27
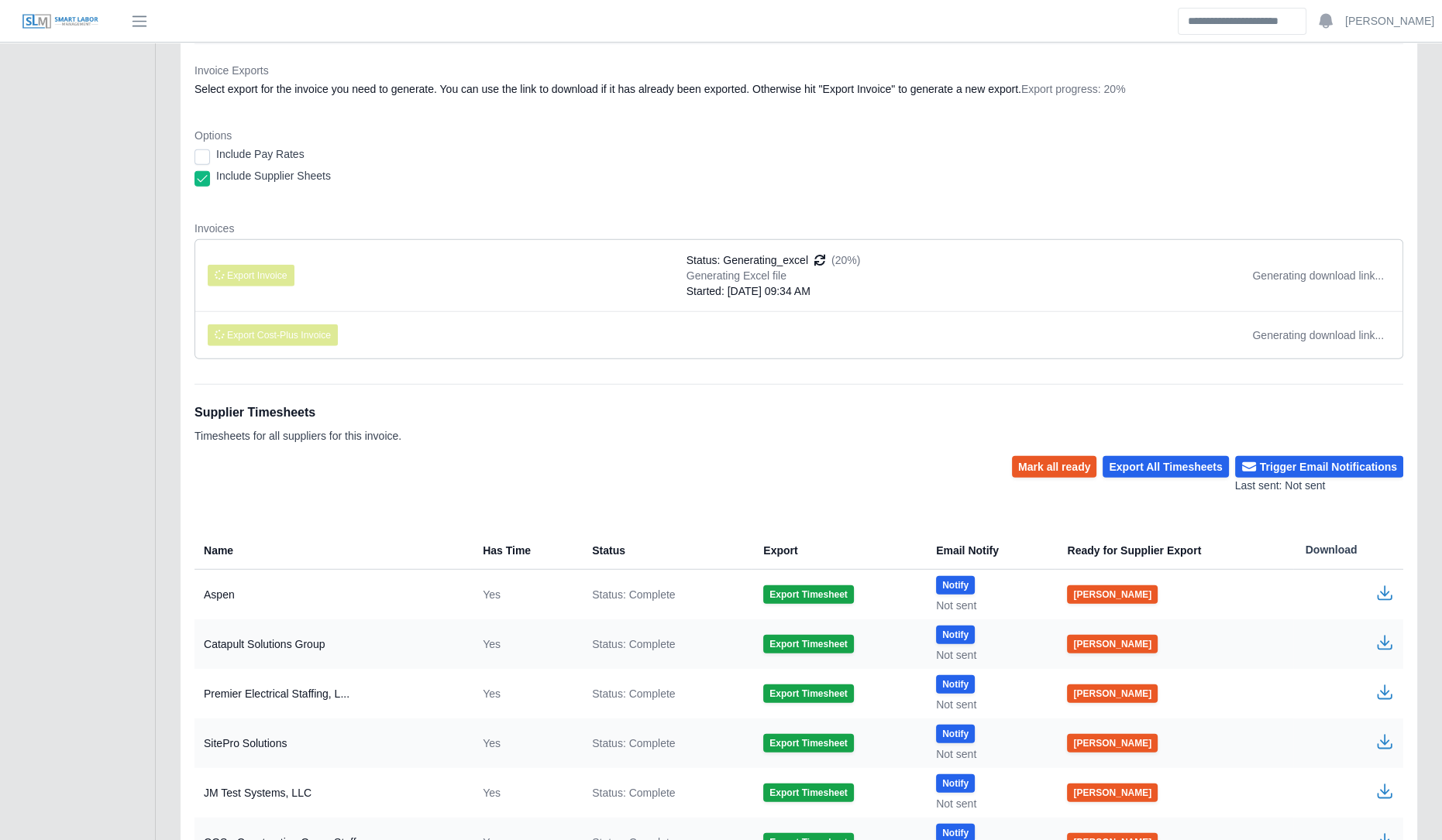
scroll to position [23275, 0]
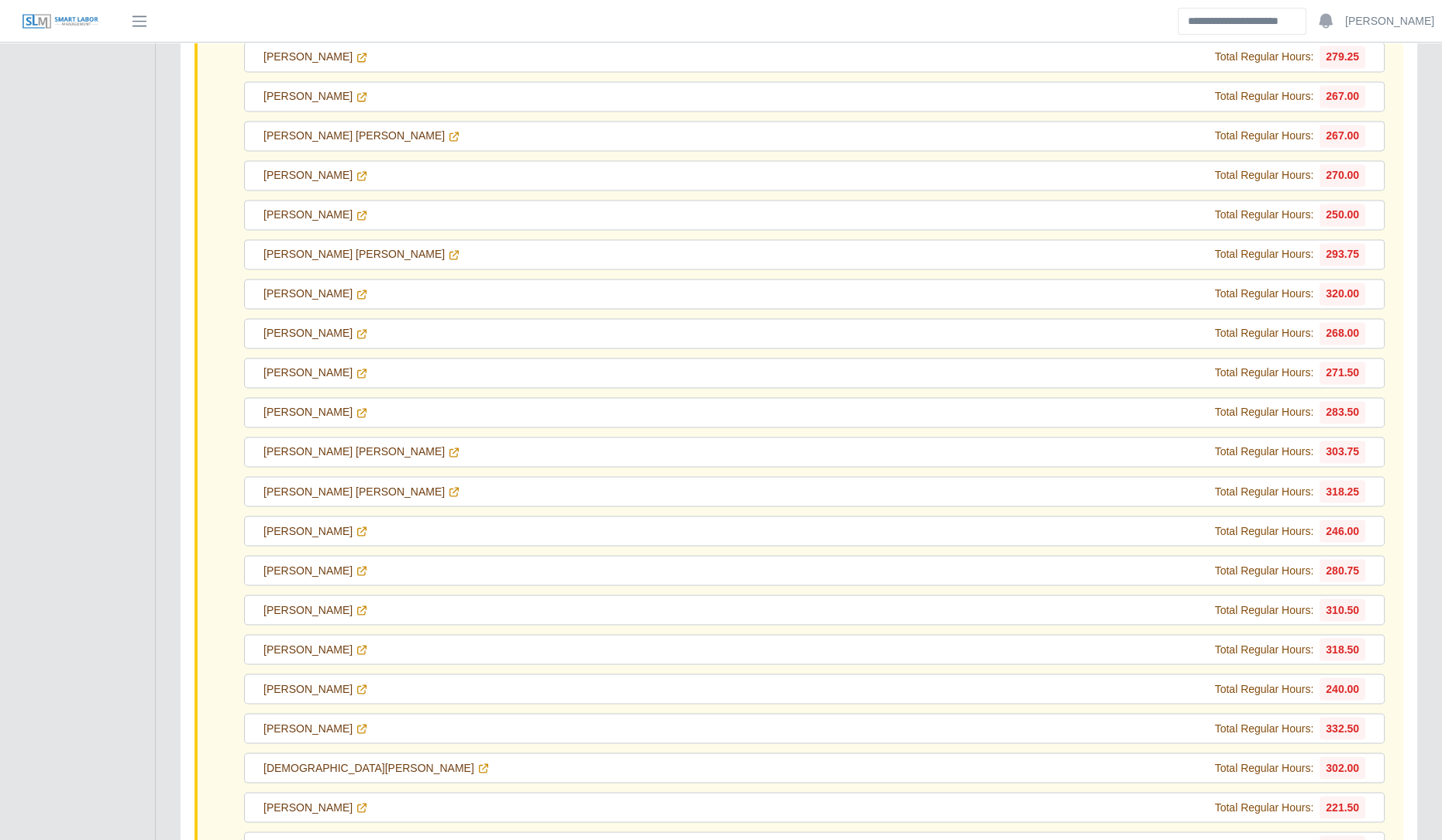
scroll to position [22851, 0]
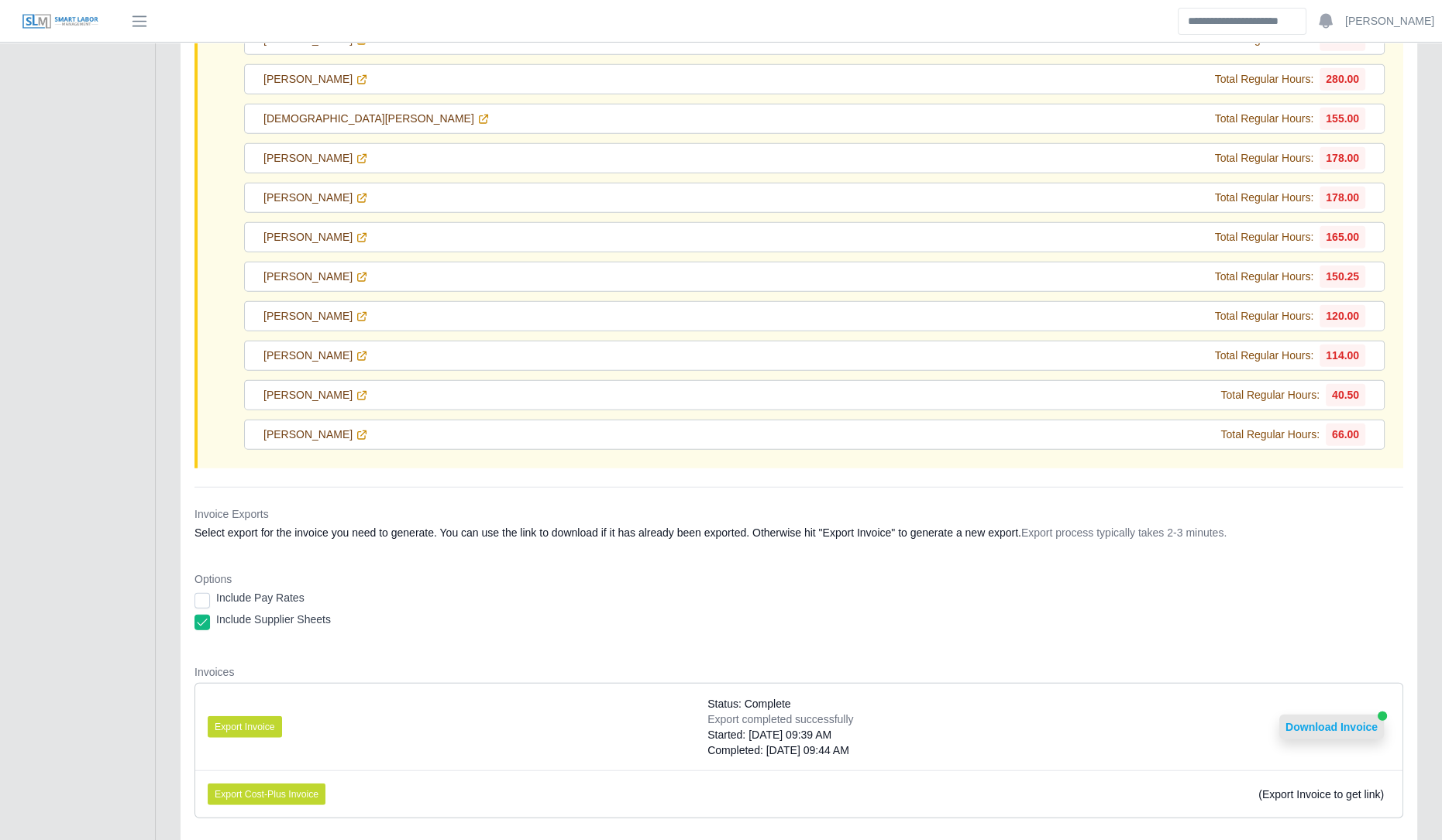
click at [1348, 715] on button "Download Invoice" at bounding box center [1332, 728] width 105 height 25
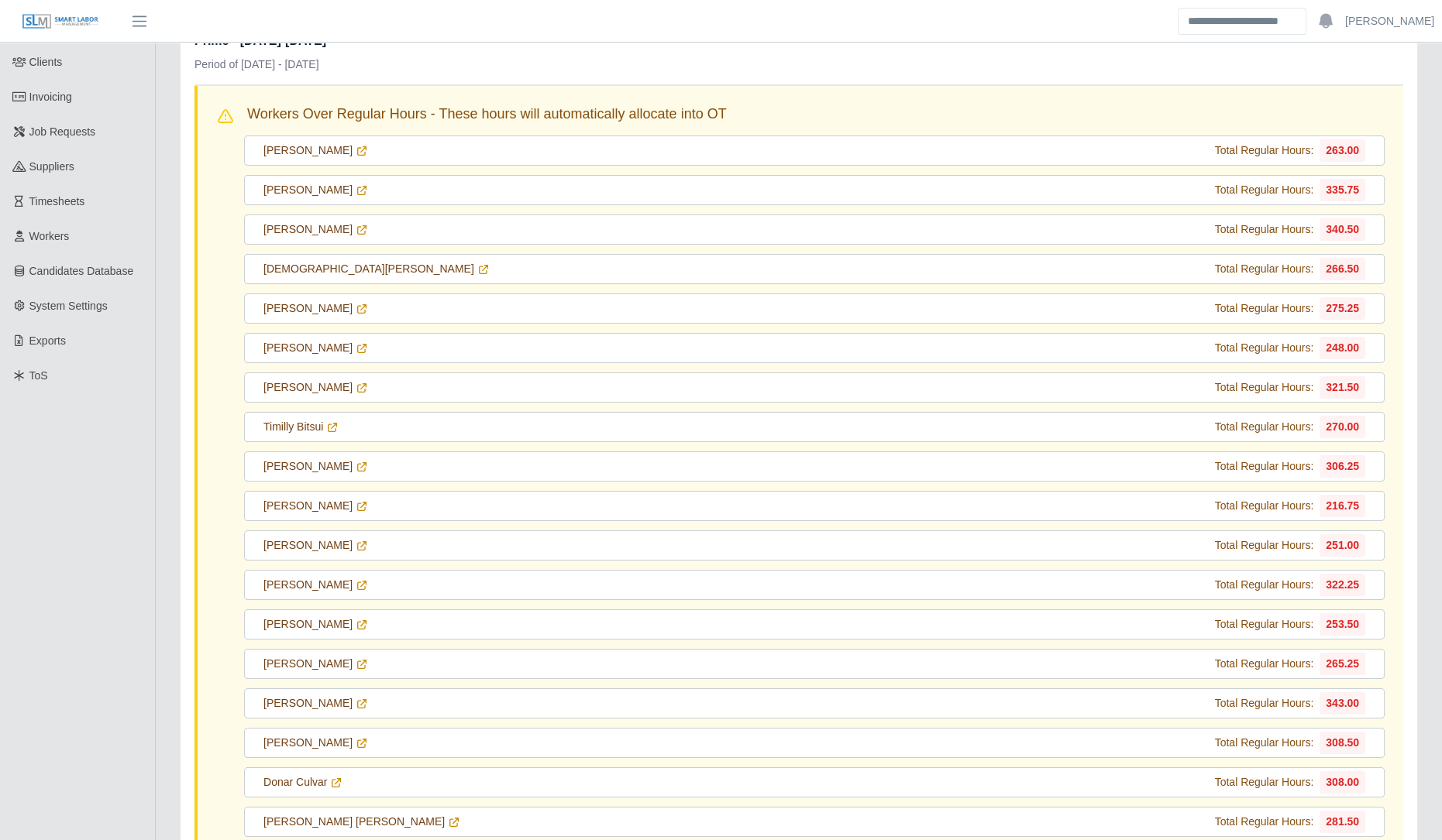
scroll to position [0, 0]
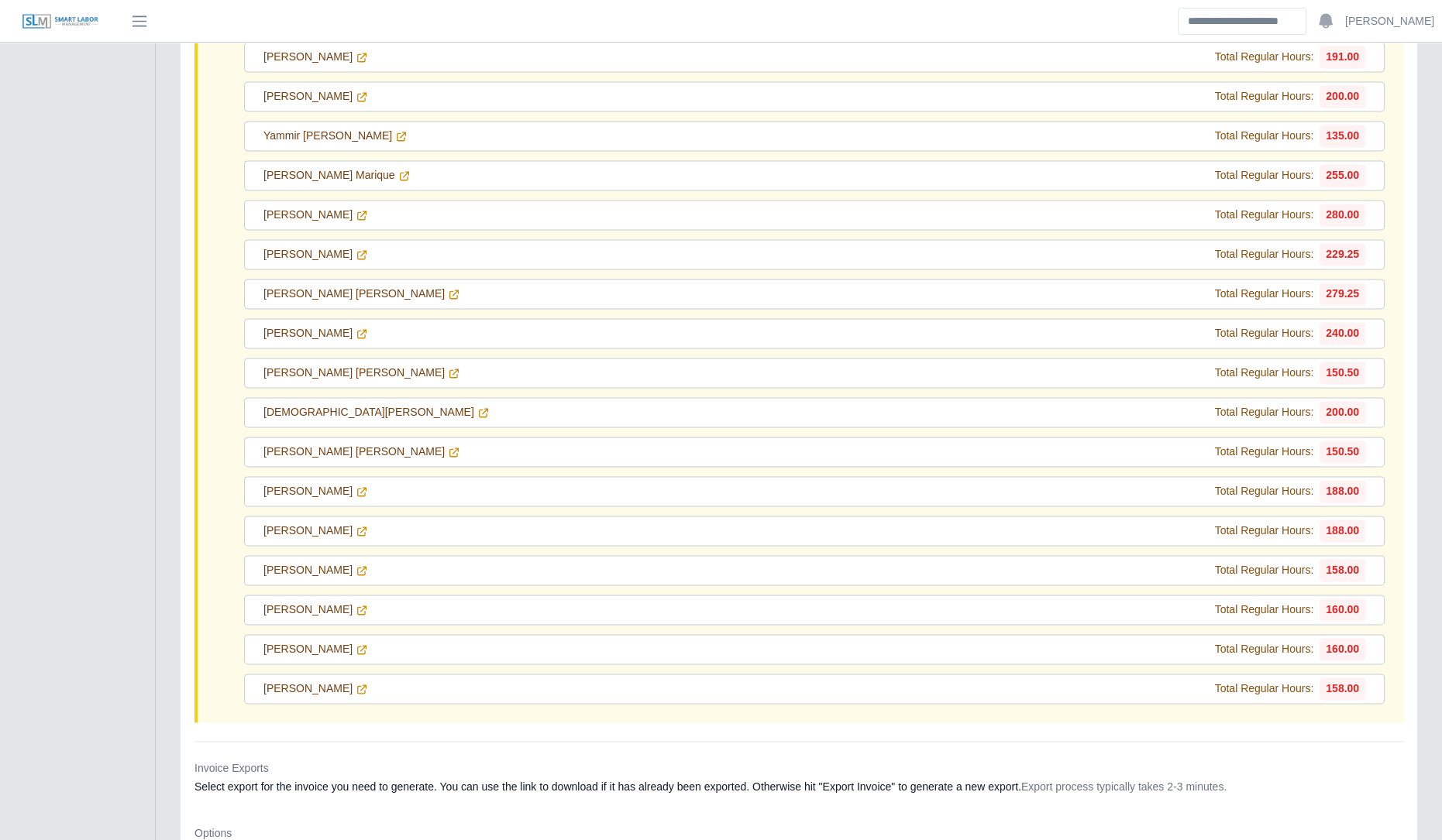
scroll to position [20812, 0]
